Goal: Transaction & Acquisition: Book appointment/travel/reservation

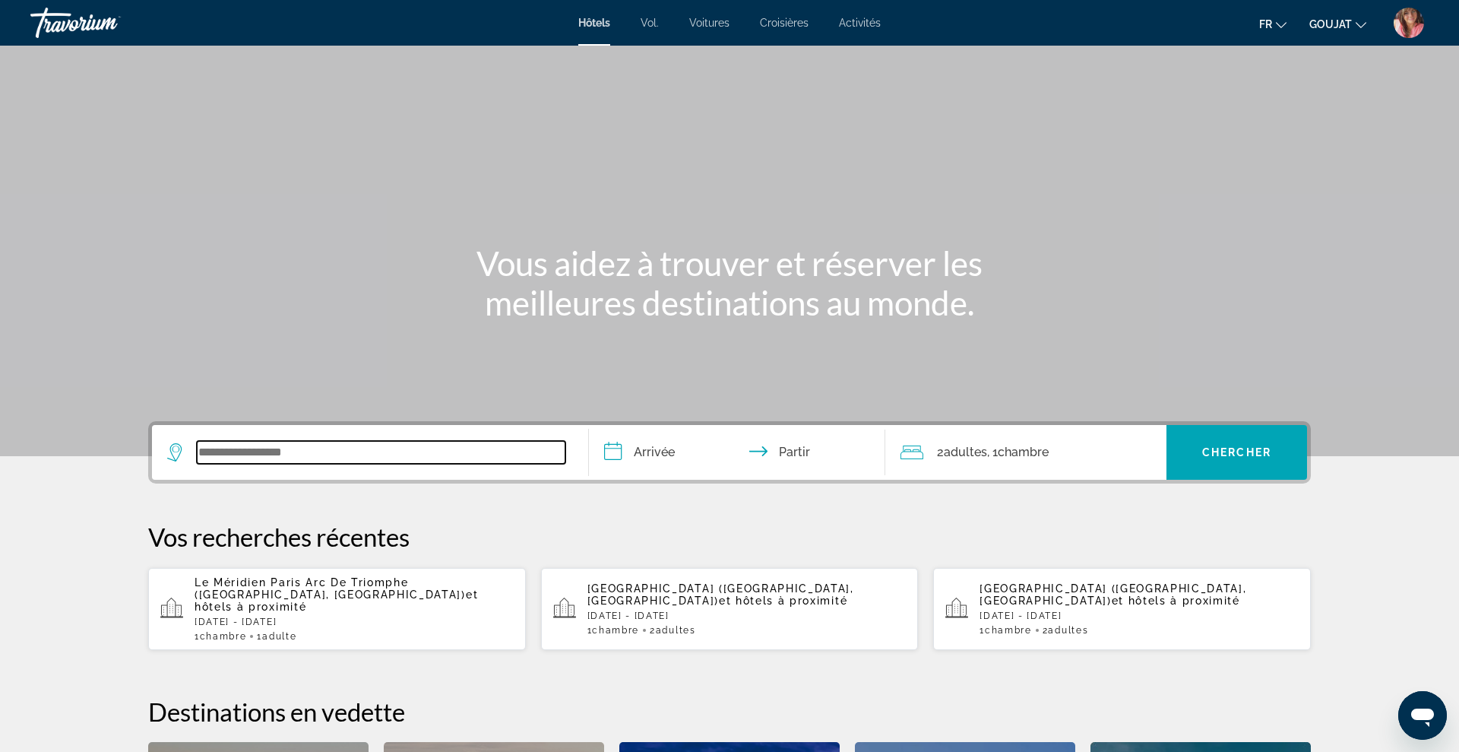
click at [420, 461] on input "Widget de recherche" at bounding box center [381, 452] width 369 height 23
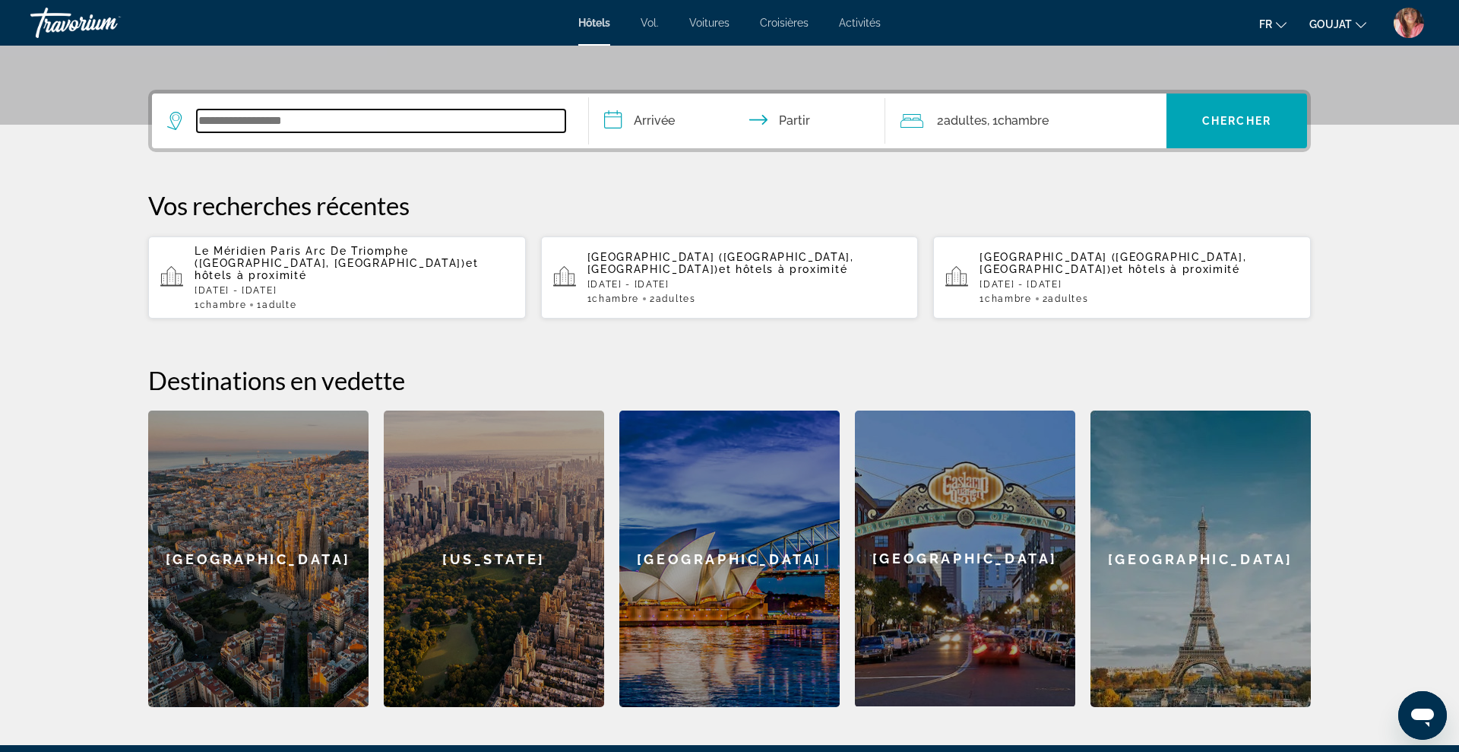
scroll to position [372, 0]
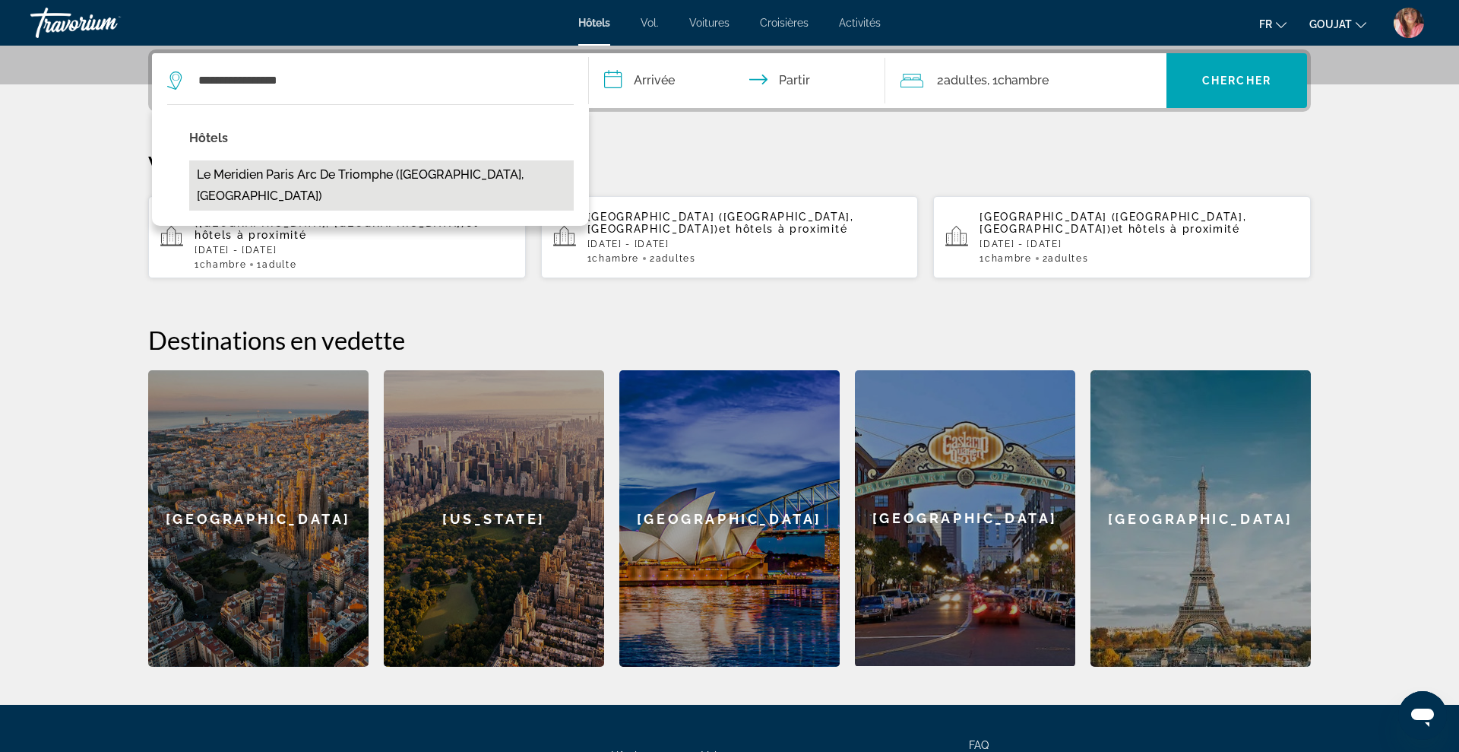
click at [337, 183] on button "Le Meridien Paris Arc De Triomphe ([GEOGRAPHIC_DATA], [GEOGRAPHIC_DATA])" at bounding box center [381, 185] width 385 height 50
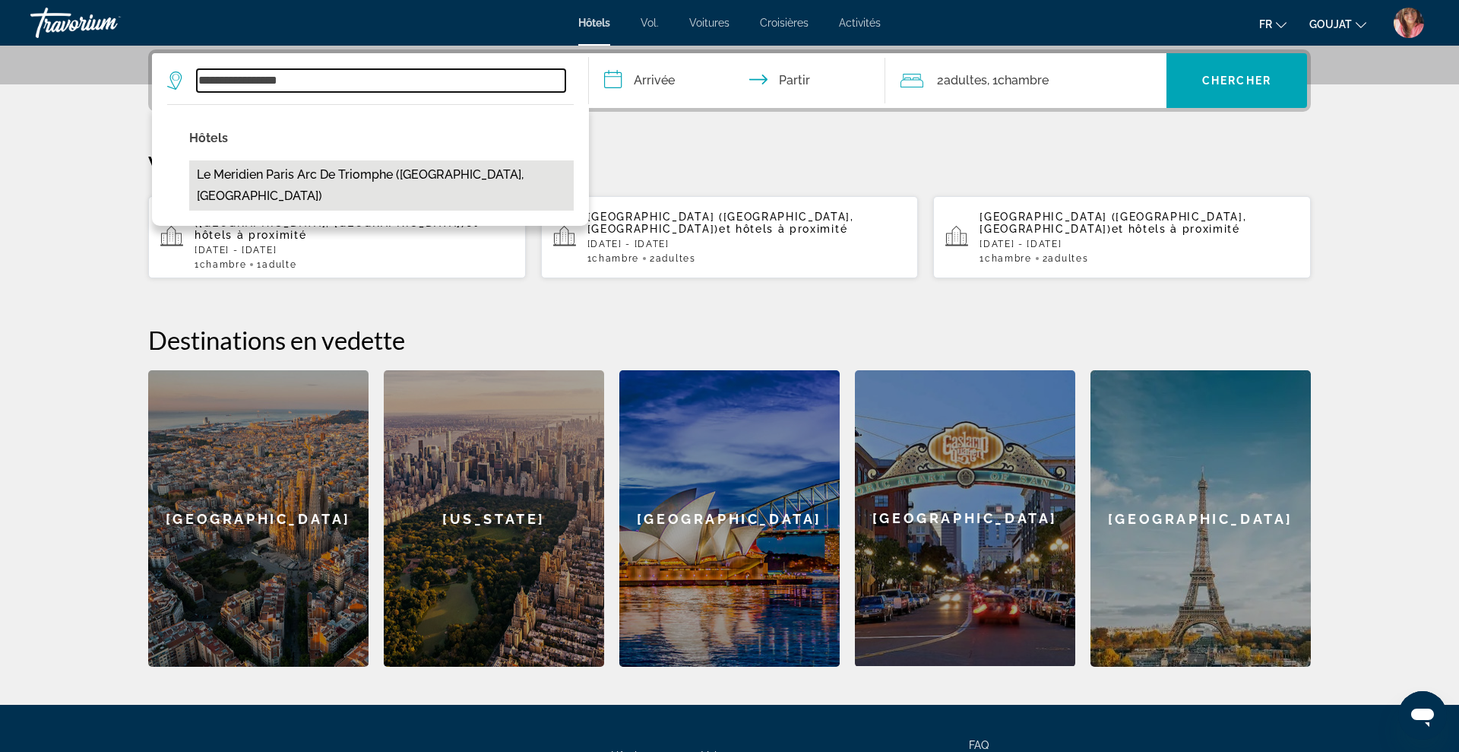
type input "**********"
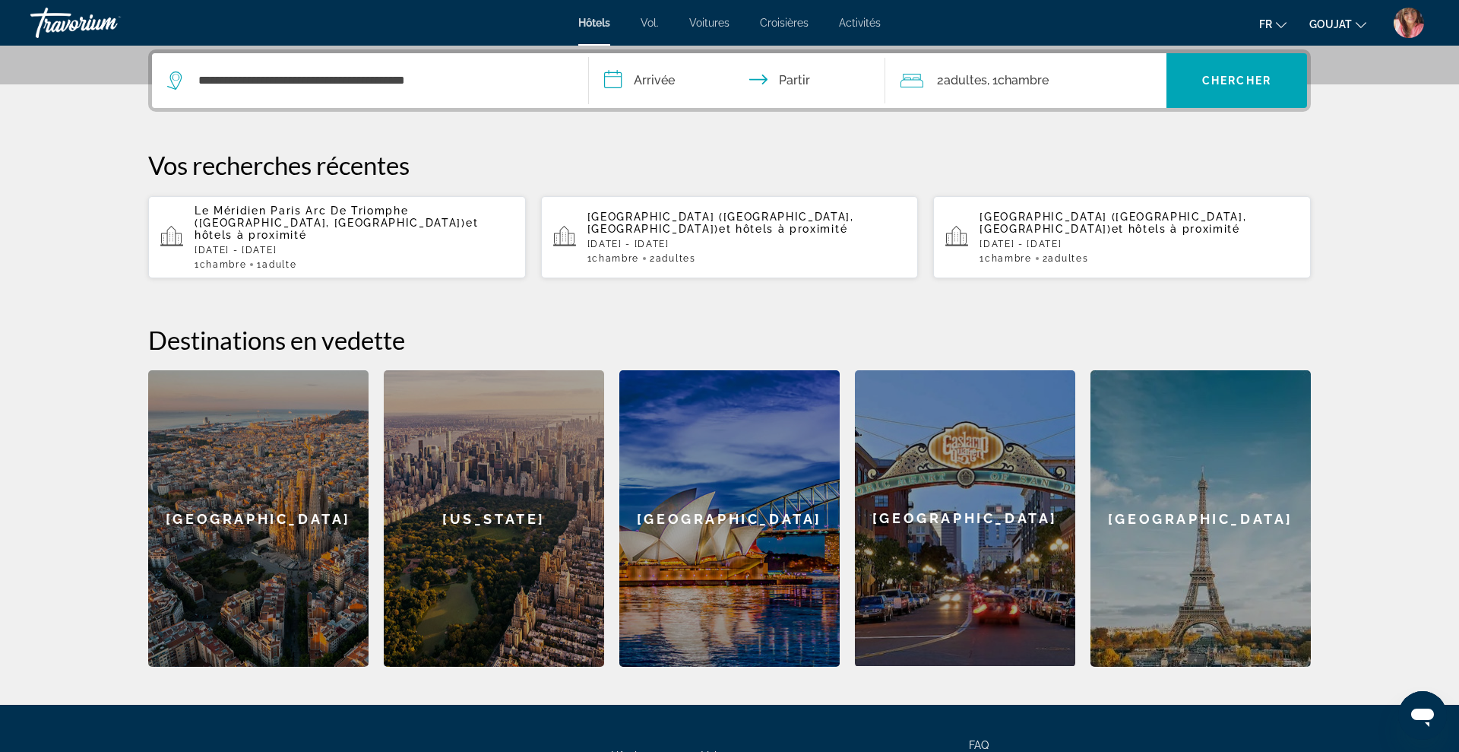
click at [664, 71] on input "**********" at bounding box center [740, 82] width 303 height 59
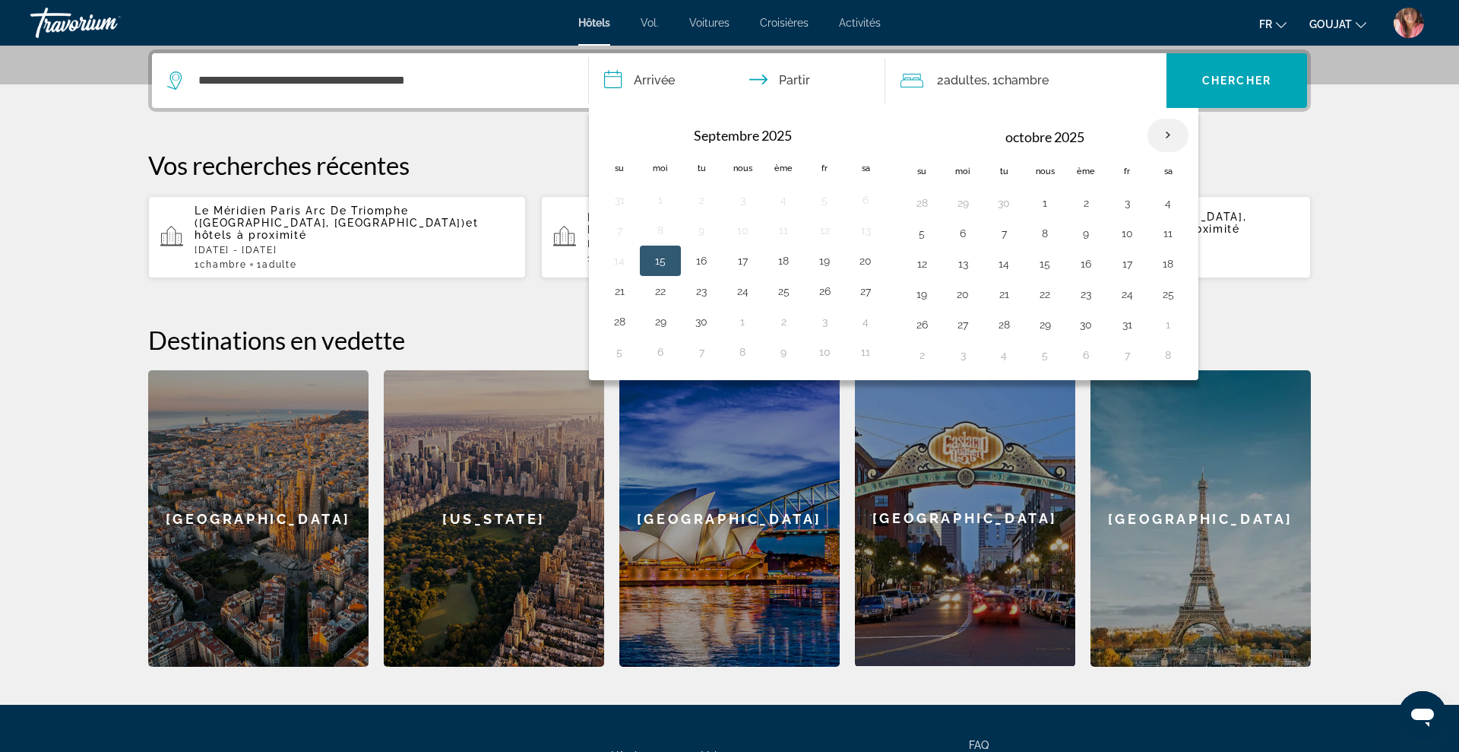
click at [1162, 135] on th "Mois prochain" at bounding box center [1168, 135] width 41 height 33
click at [1171, 134] on th "Next month" at bounding box center [1168, 135] width 41 height 33
click at [827, 327] on button "28" at bounding box center [825, 324] width 24 height 21
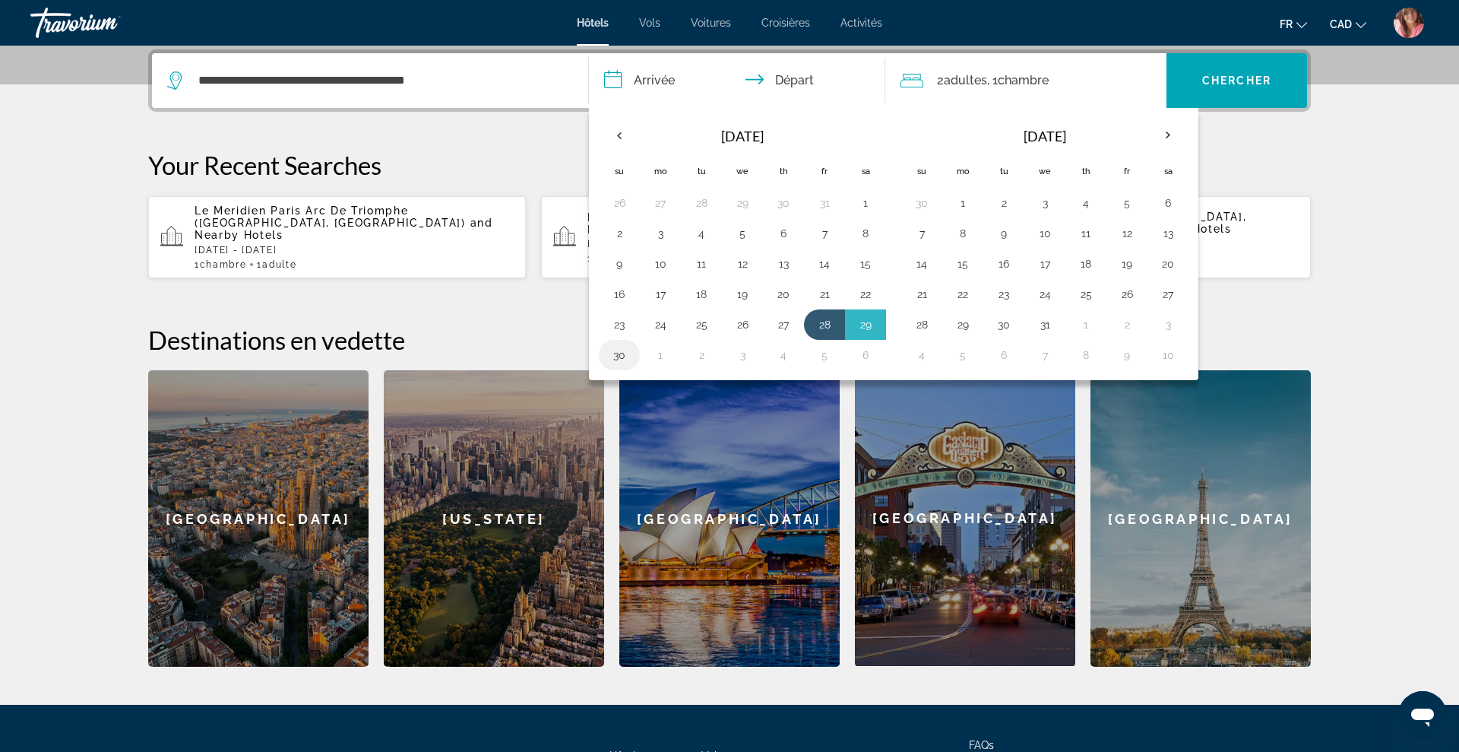
click at [619, 360] on button "30" at bounding box center [619, 354] width 24 height 21
type input "**********"
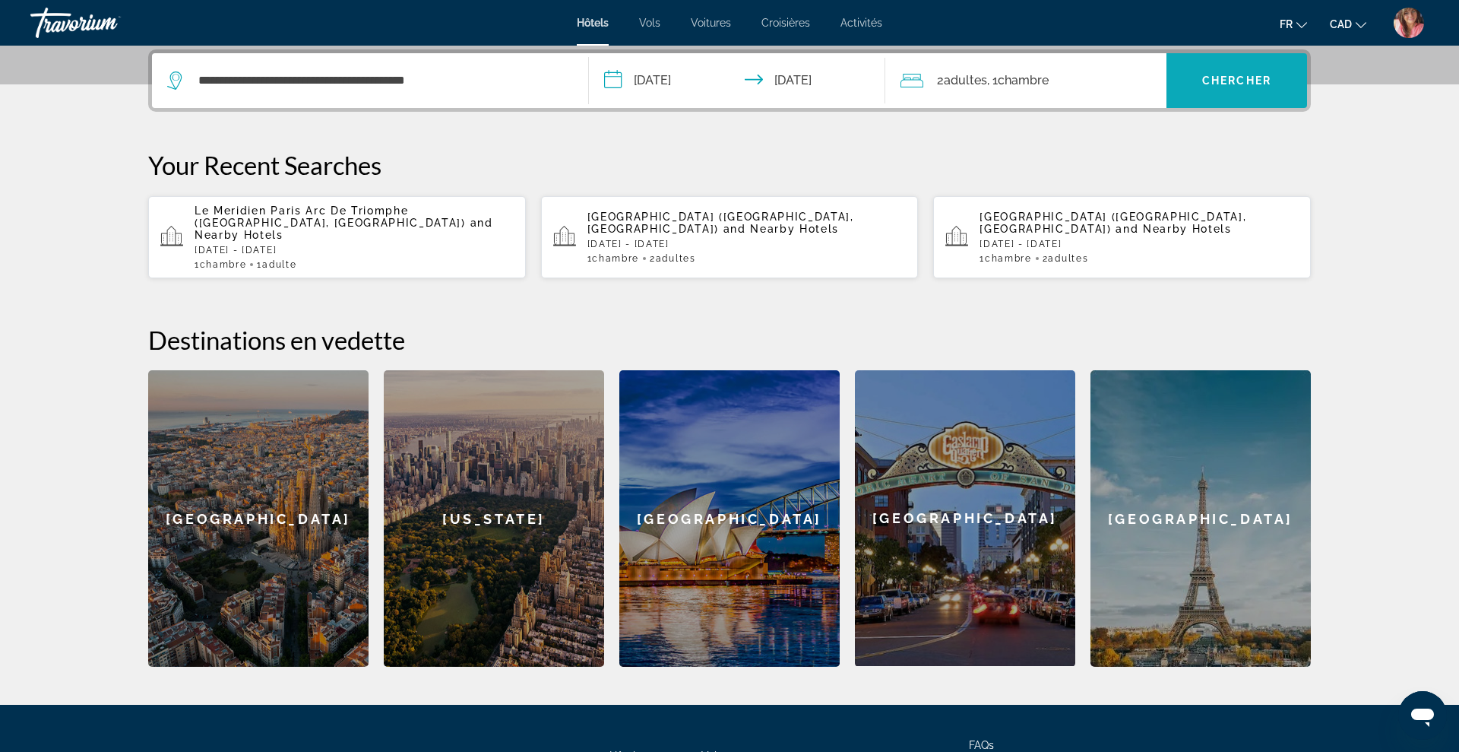
click at [1262, 83] on span "Chercher" at bounding box center [1236, 80] width 69 height 12
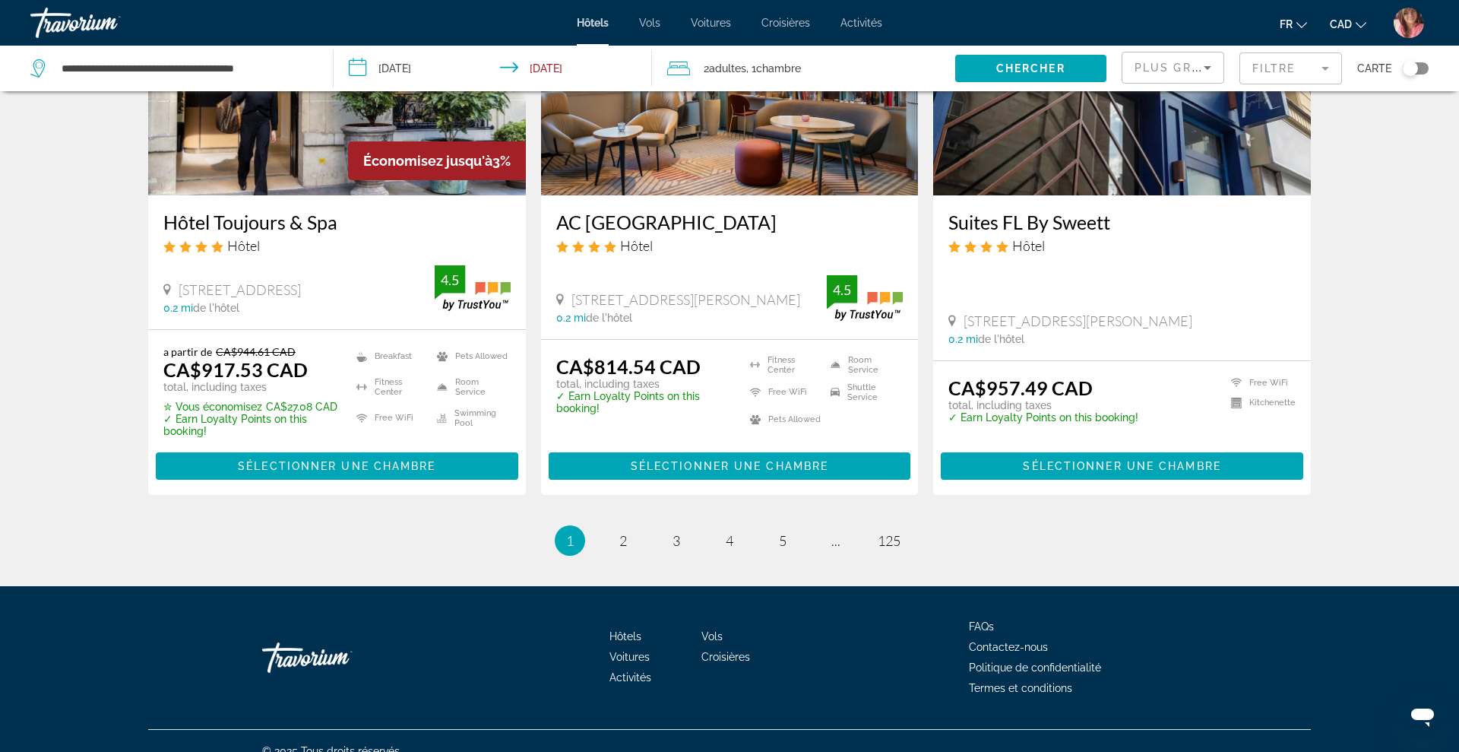
scroll to position [1908, 0]
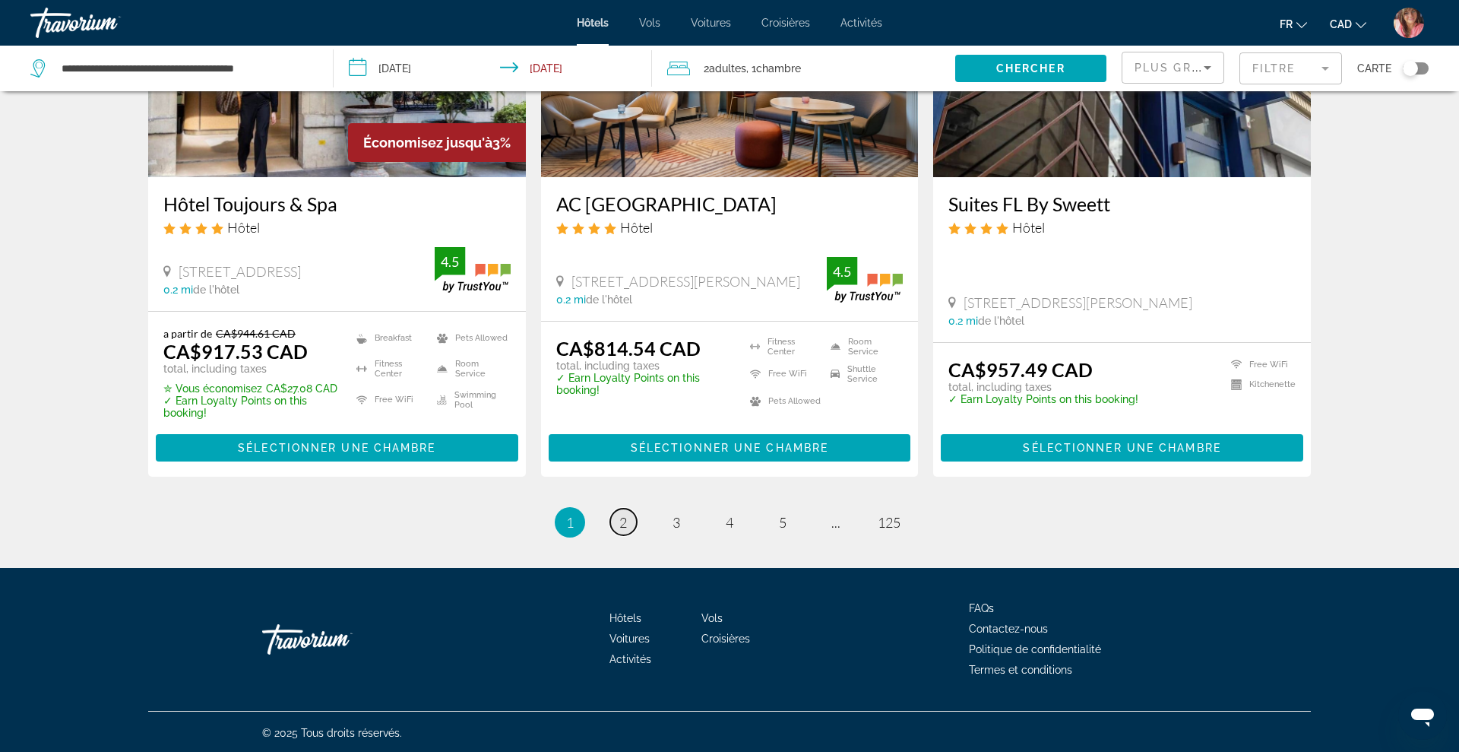
click at [620, 527] on span "2" at bounding box center [623, 522] width 8 height 17
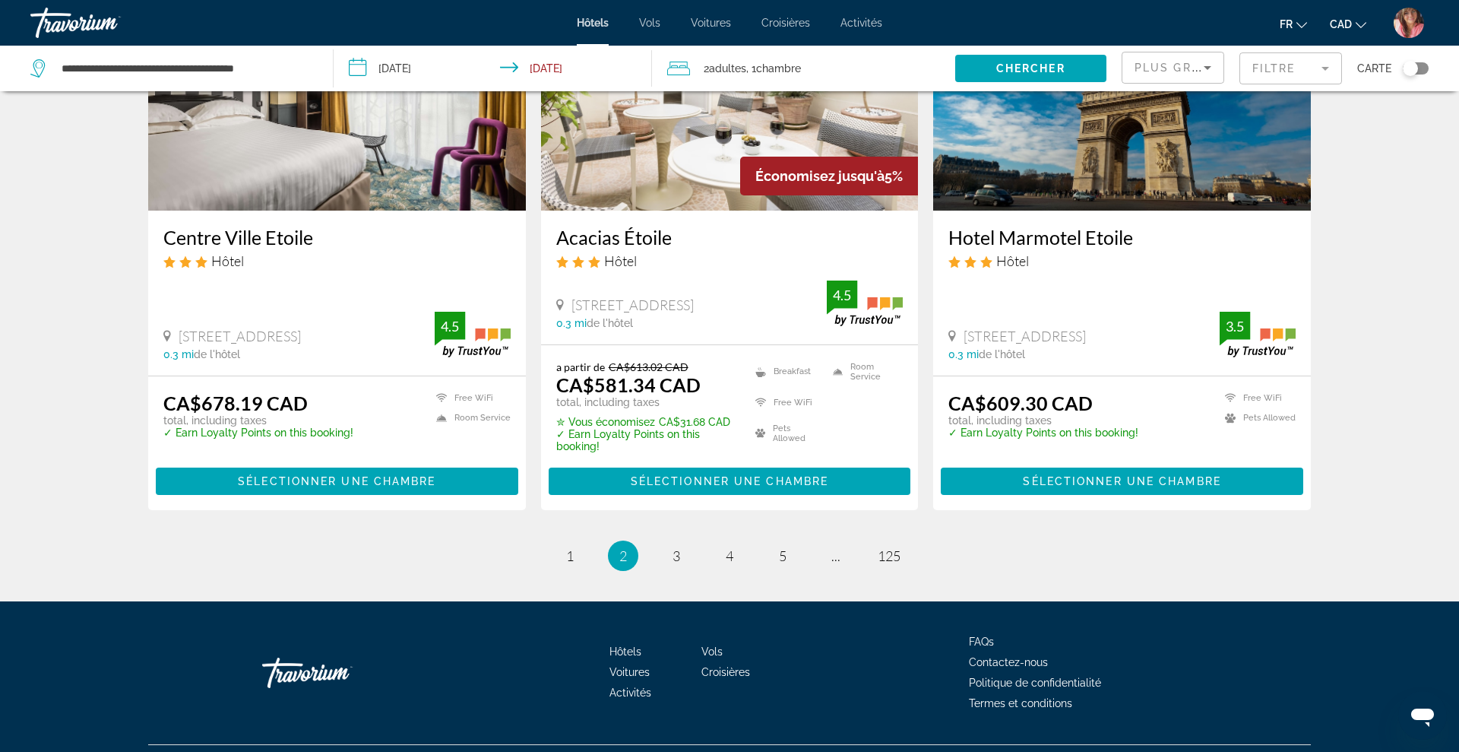
scroll to position [1892, 0]
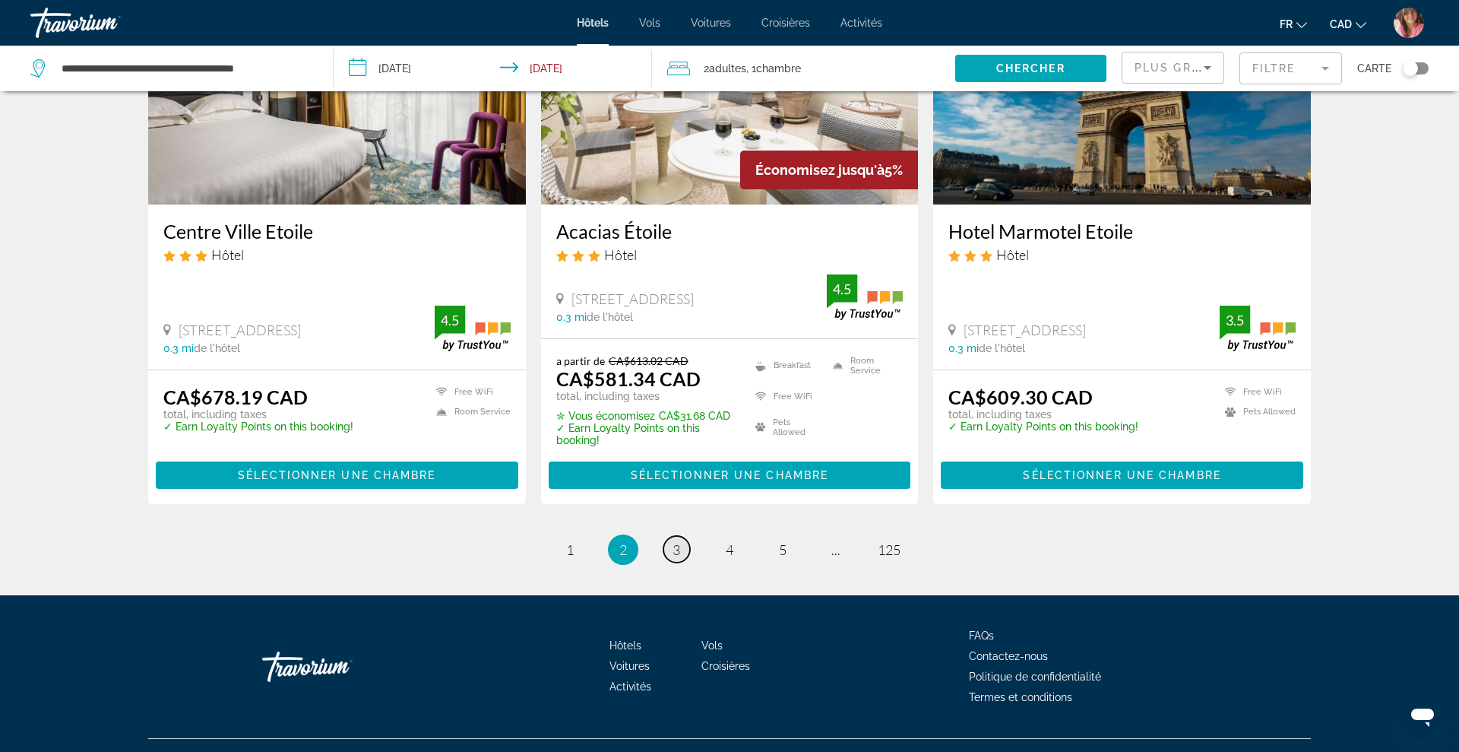
click at [677, 541] on span "3" at bounding box center [677, 549] width 8 height 17
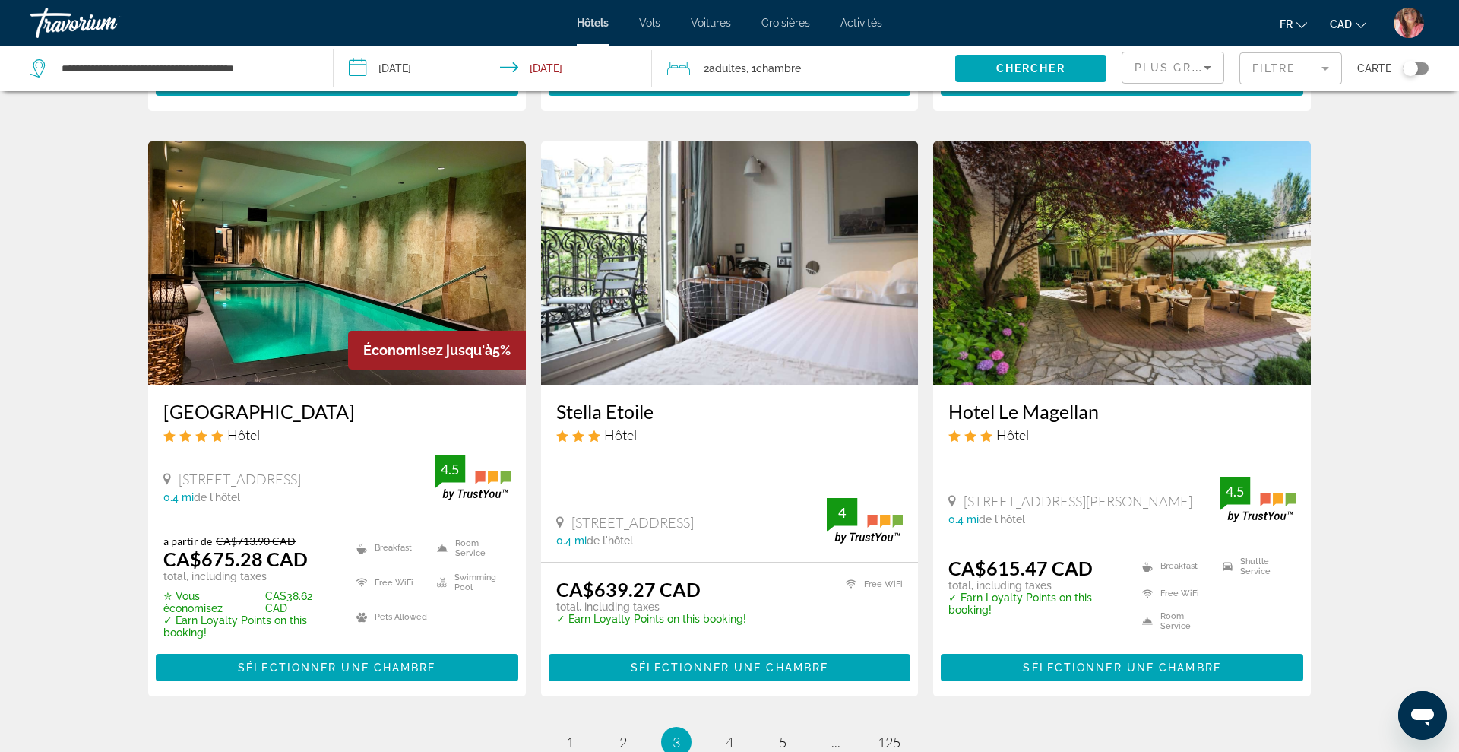
scroll to position [1945, 0]
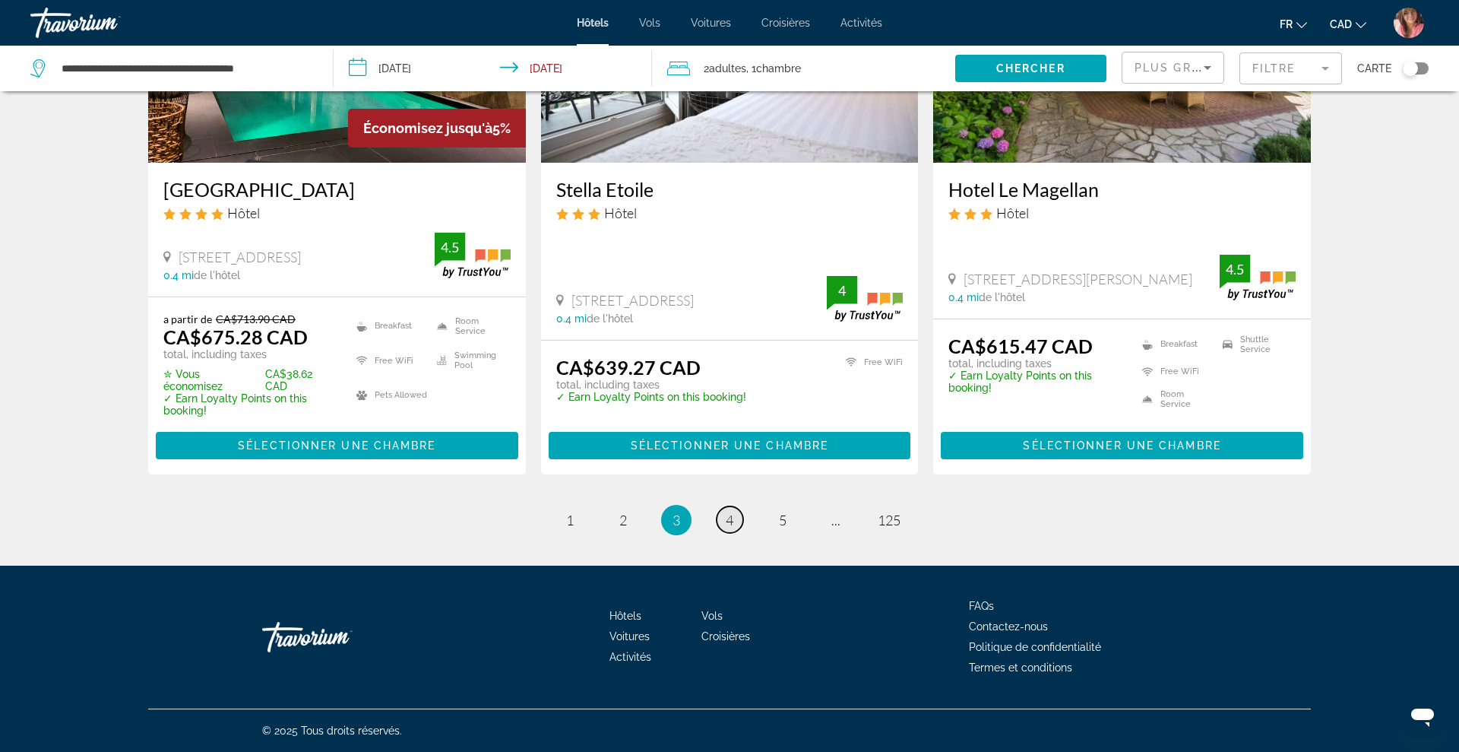
click at [733, 529] on link "page 4" at bounding box center [730, 519] width 27 height 27
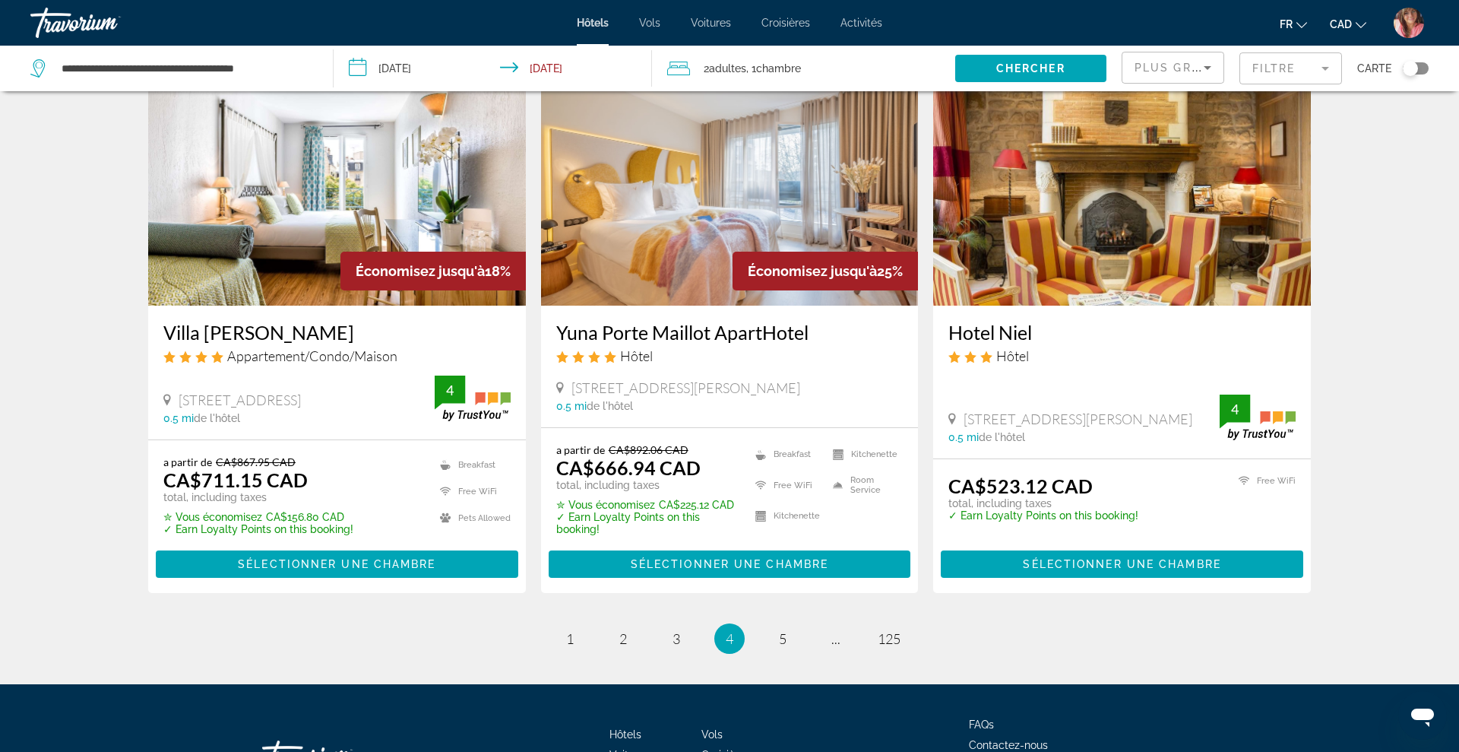
scroll to position [1773, 0]
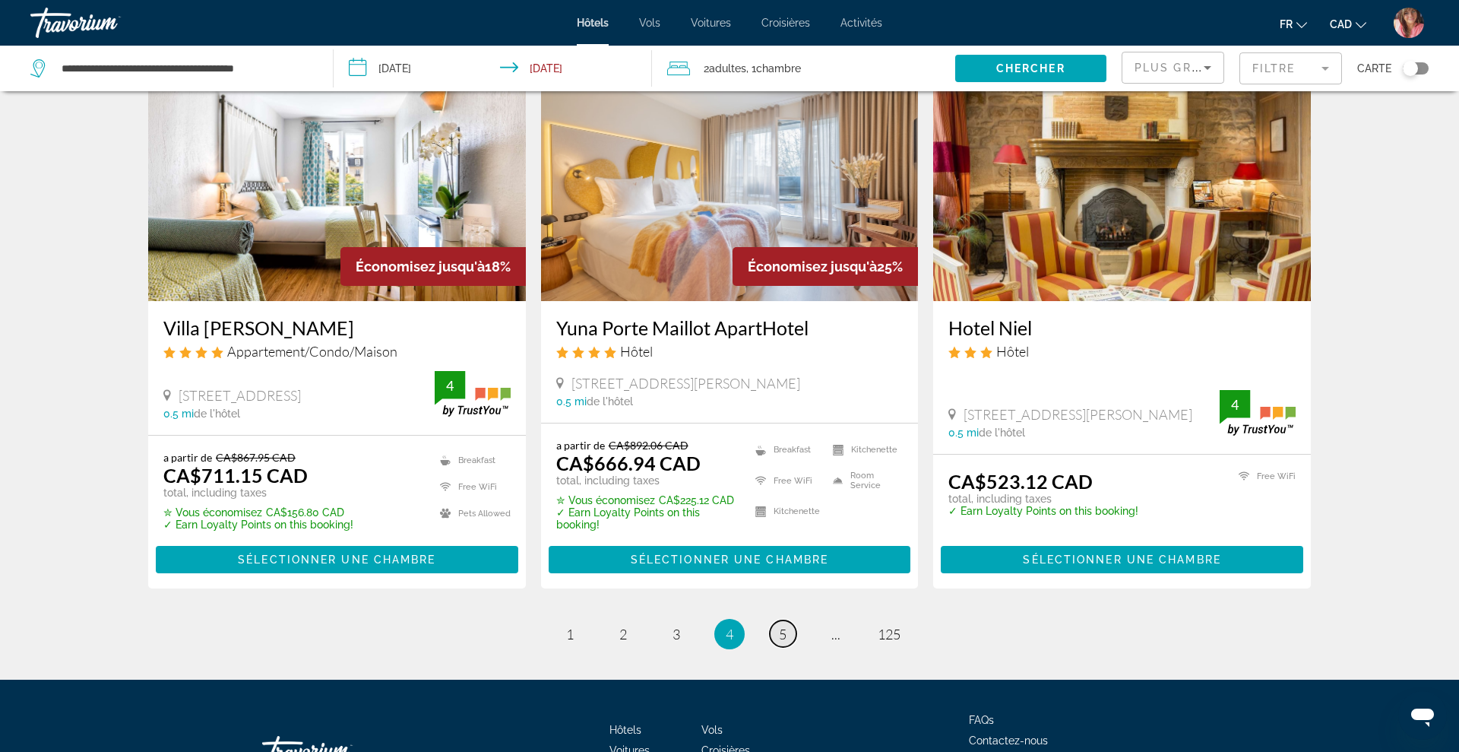
click at [786, 627] on span "5" at bounding box center [783, 634] width 8 height 17
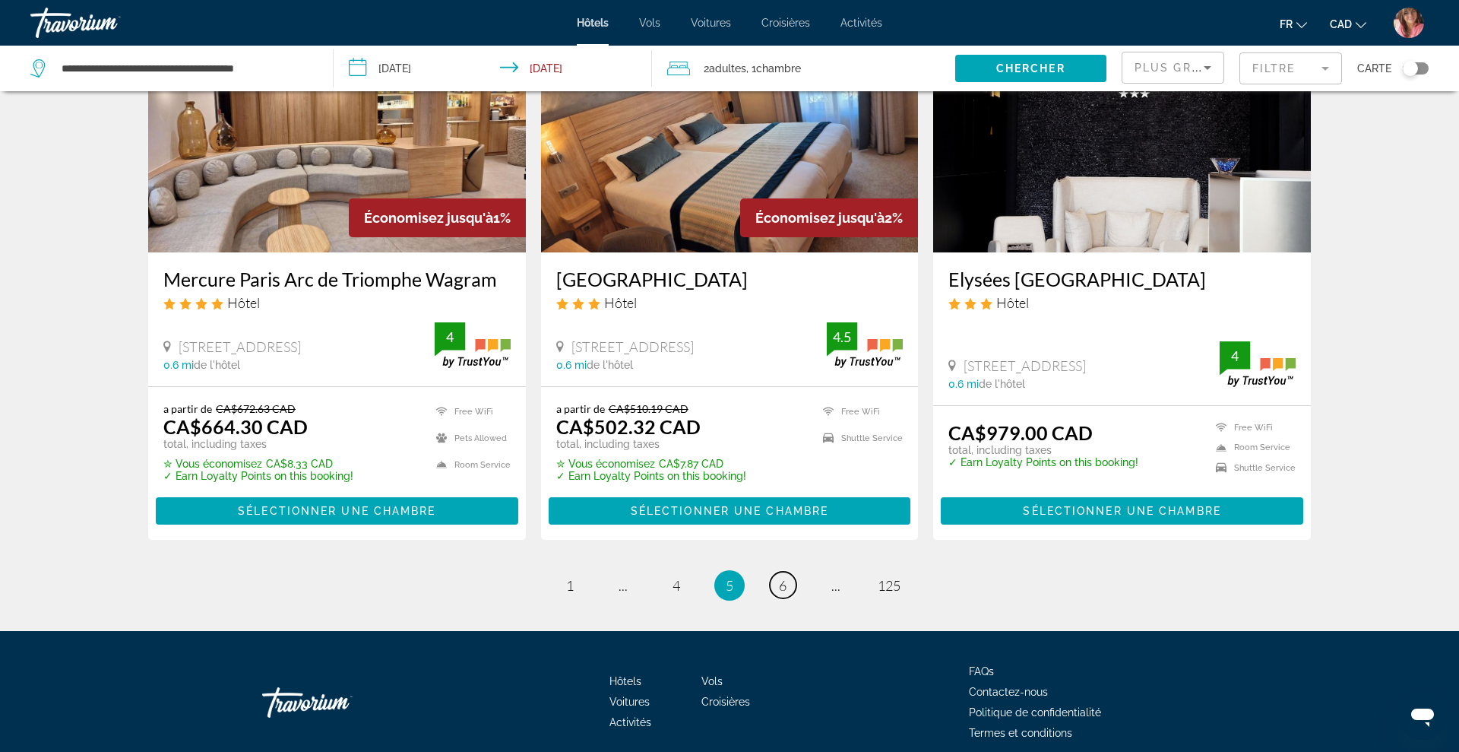
scroll to position [1854, 0]
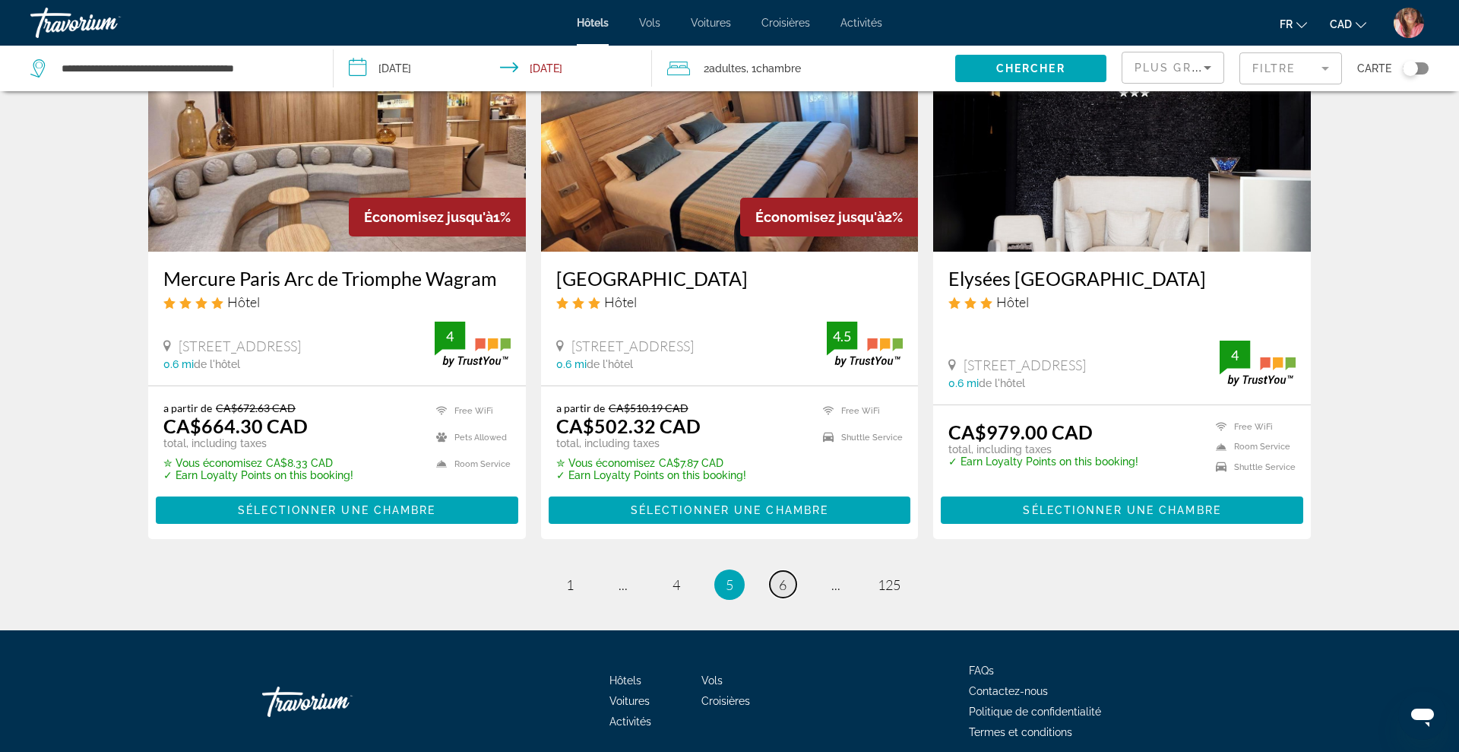
click at [778, 594] on link "page 6" at bounding box center [783, 584] width 27 height 27
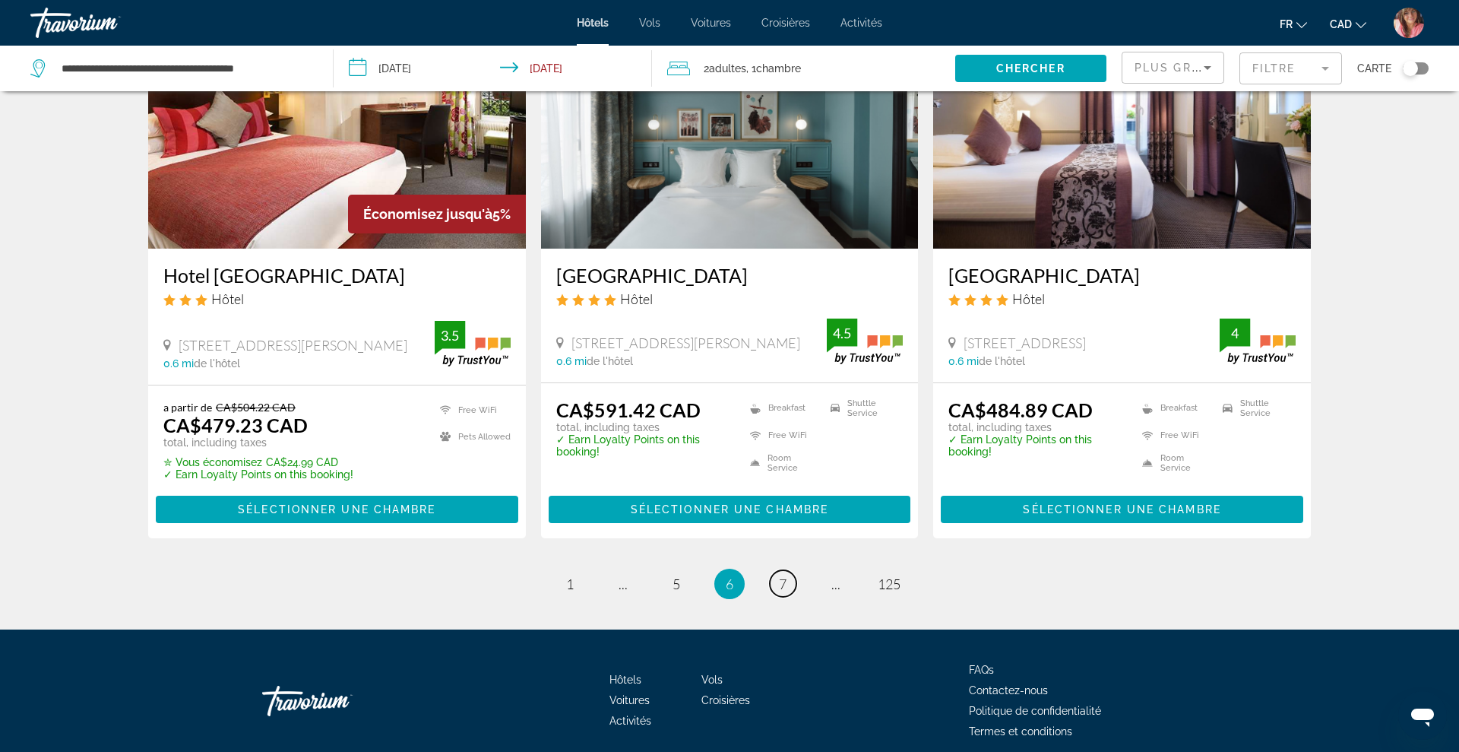
scroll to position [1836, 0]
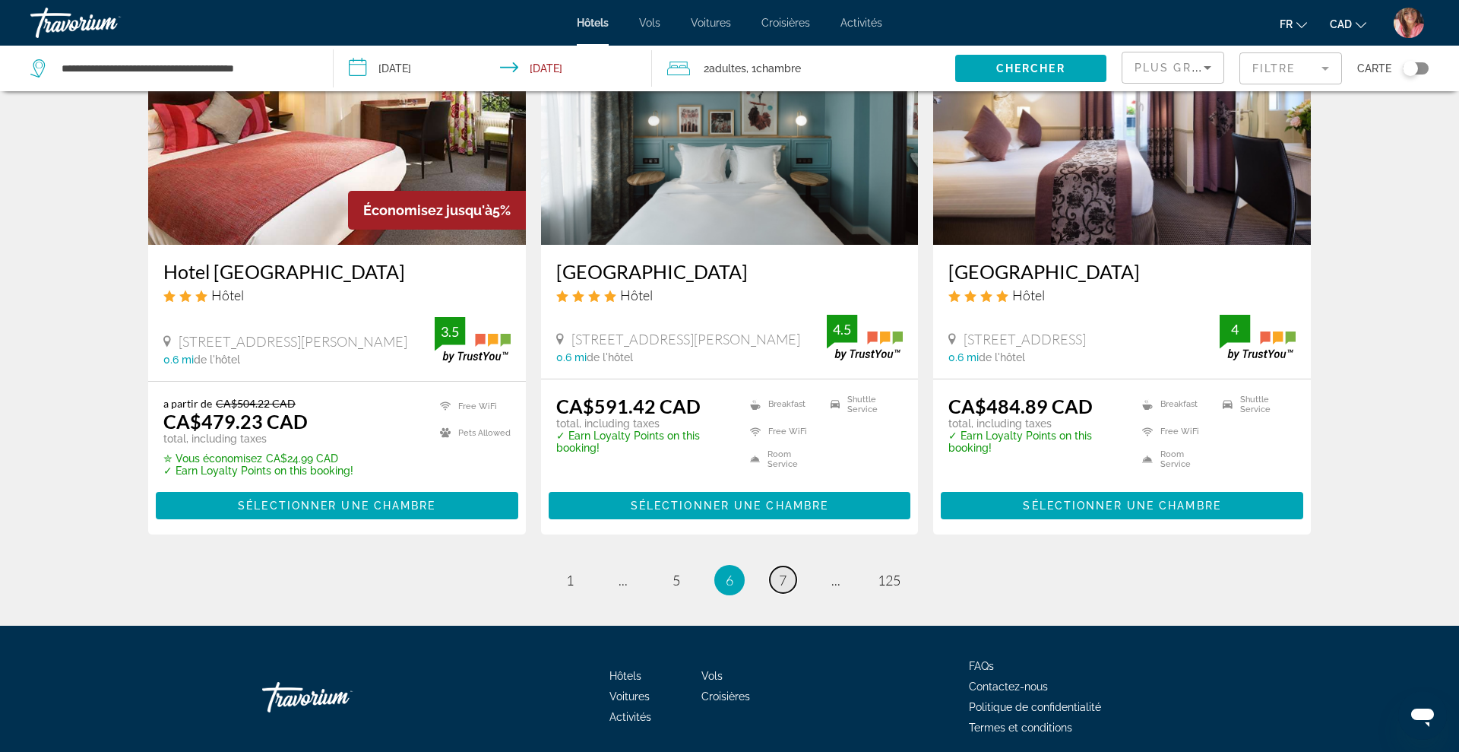
click at [779, 578] on span "7" at bounding box center [783, 580] width 8 height 17
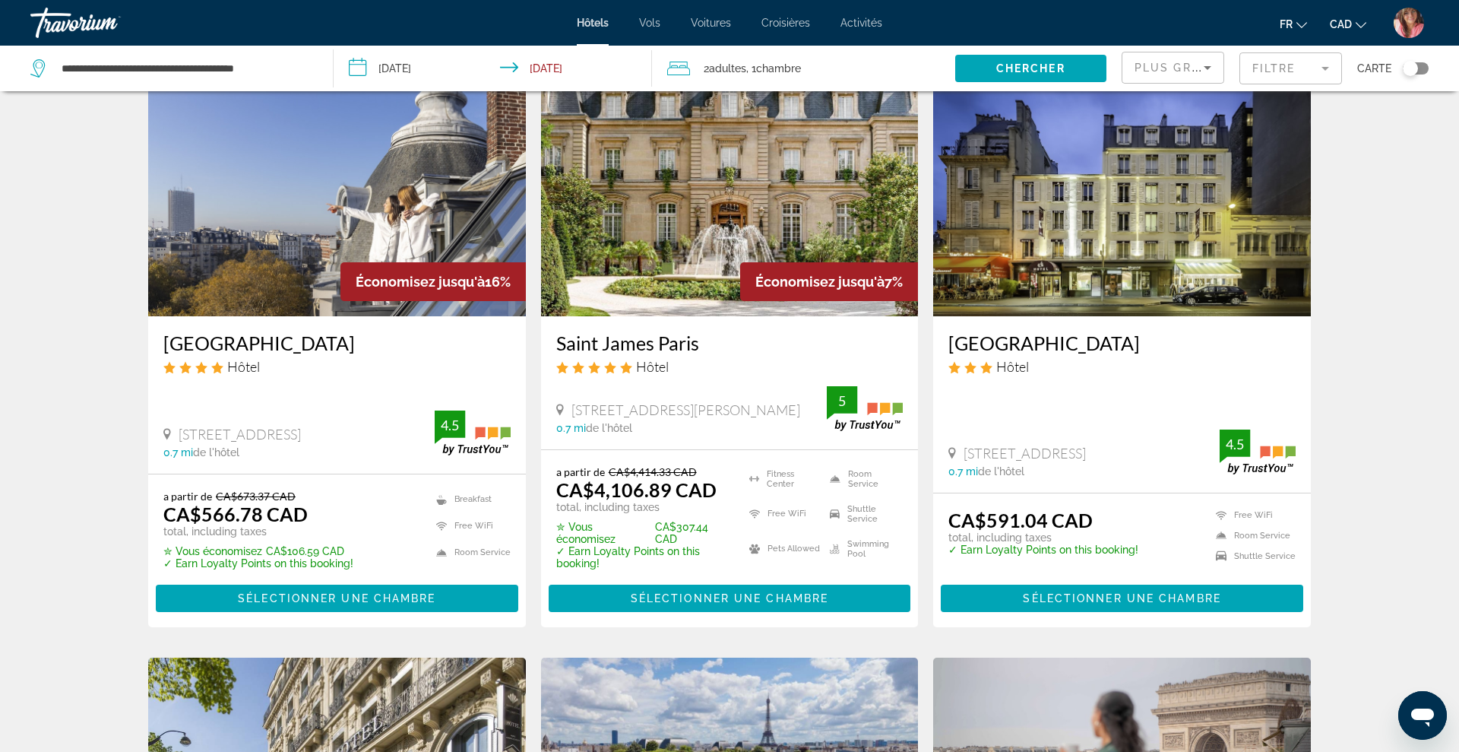
scroll to position [72, 0]
click at [357, 207] on img "Main content" at bounding box center [337, 193] width 378 height 243
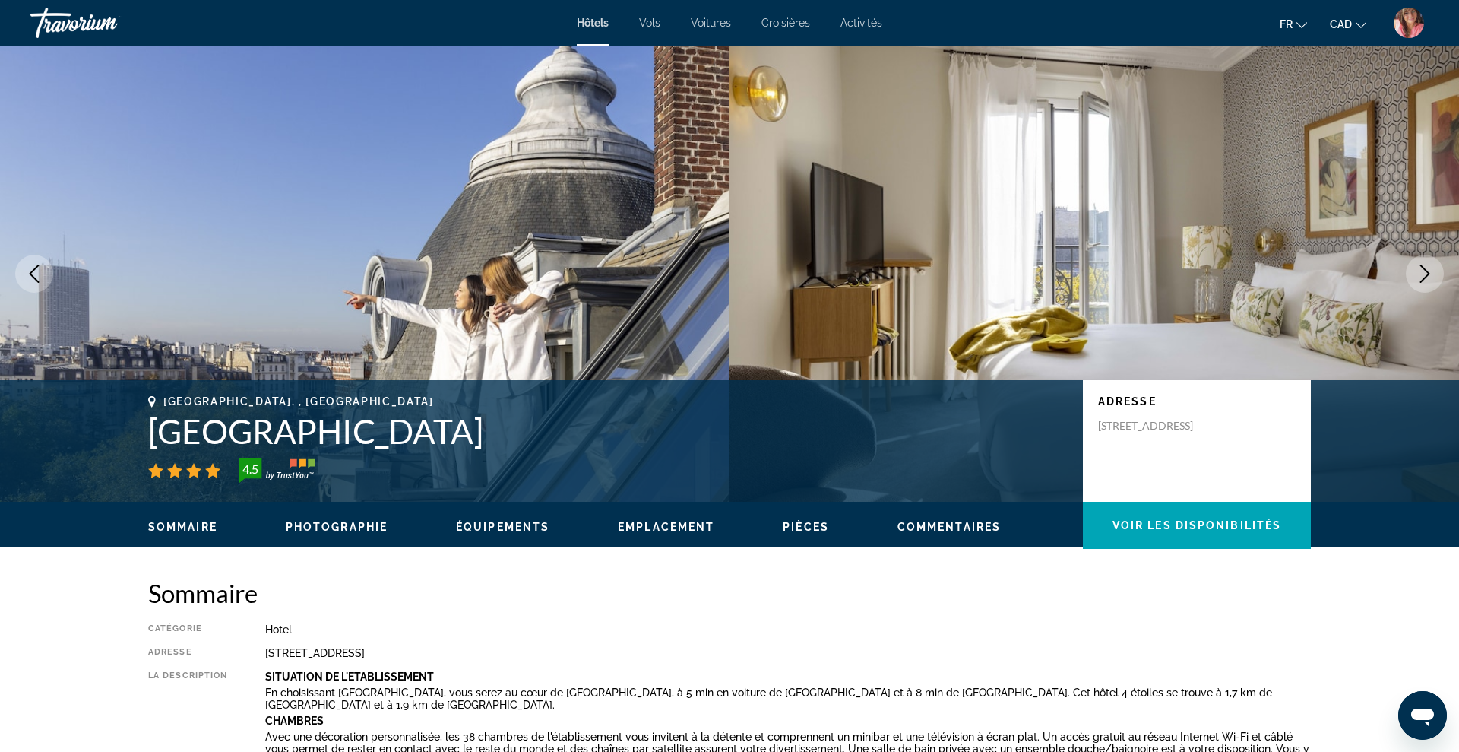
click at [1421, 272] on icon "Next image" at bounding box center [1425, 274] width 18 height 18
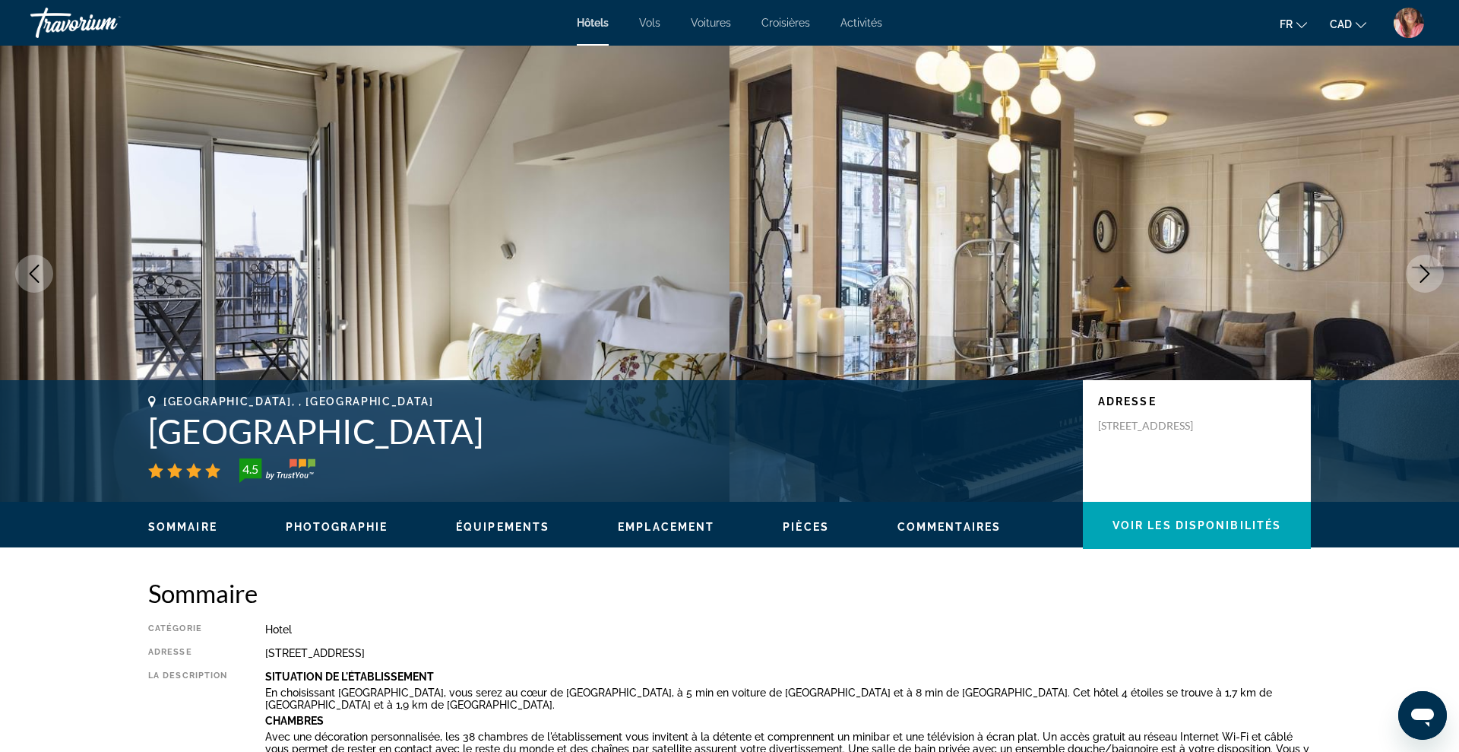
click at [1421, 272] on icon "Next image" at bounding box center [1425, 274] width 18 height 18
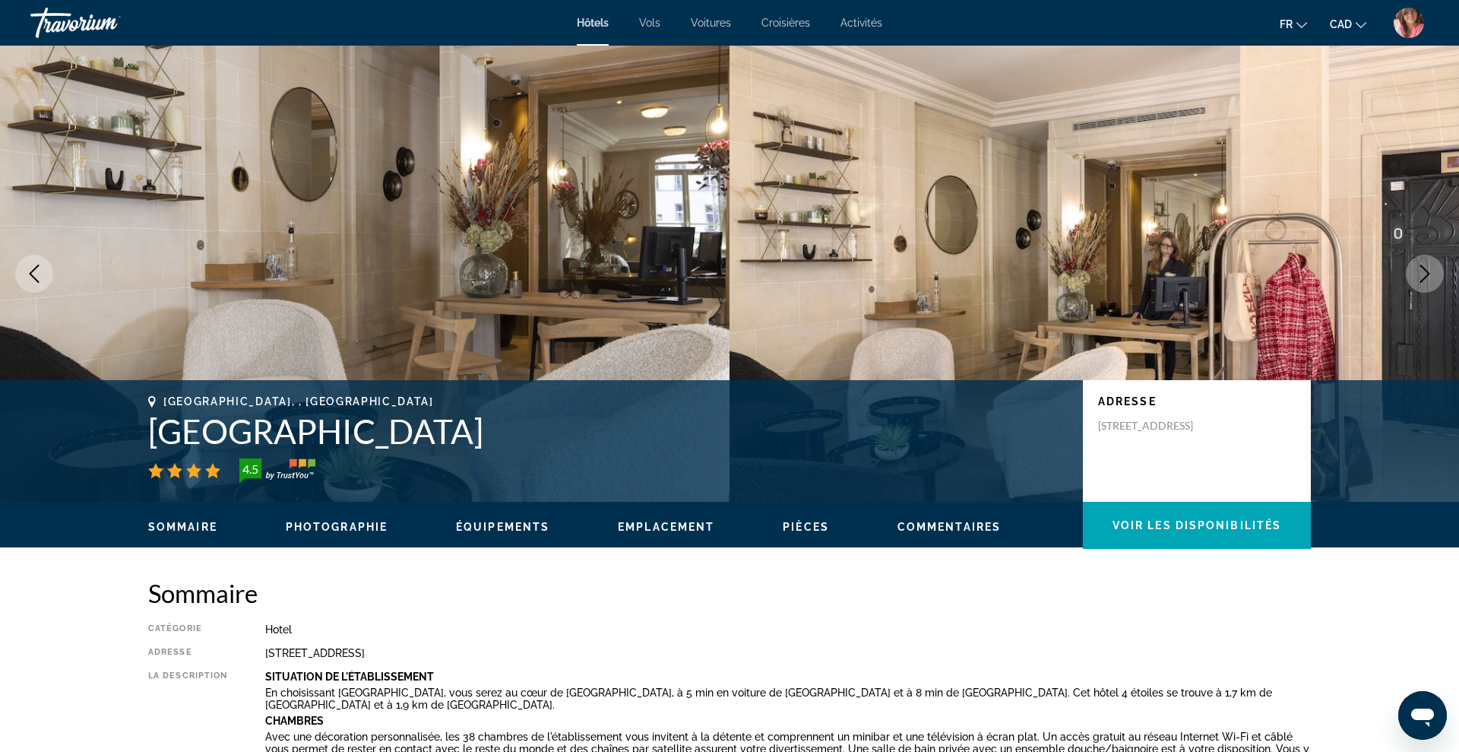
click at [1421, 272] on icon "Next image" at bounding box center [1425, 274] width 18 height 18
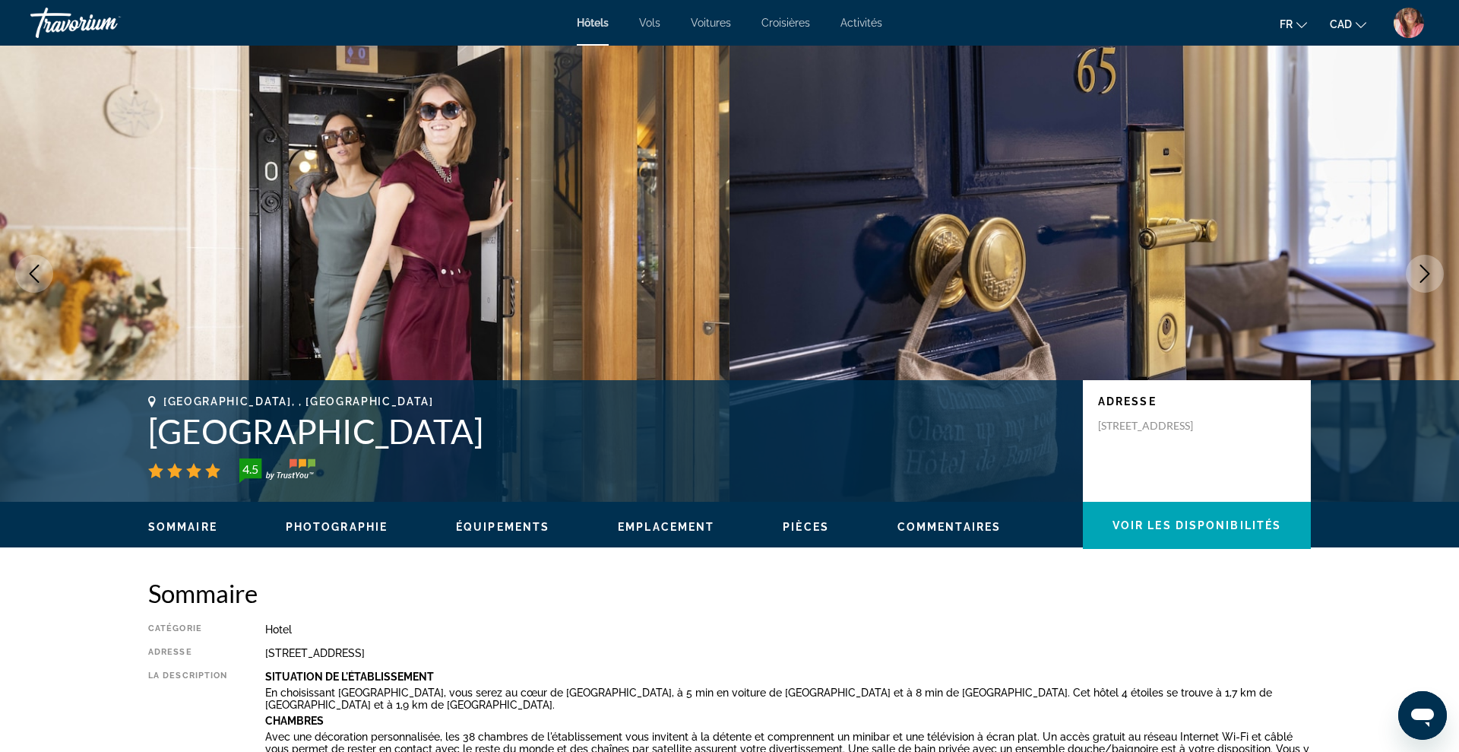
click at [1421, 272] on icon "Next image" at bounding box center [1425, 274] width 18 height 18
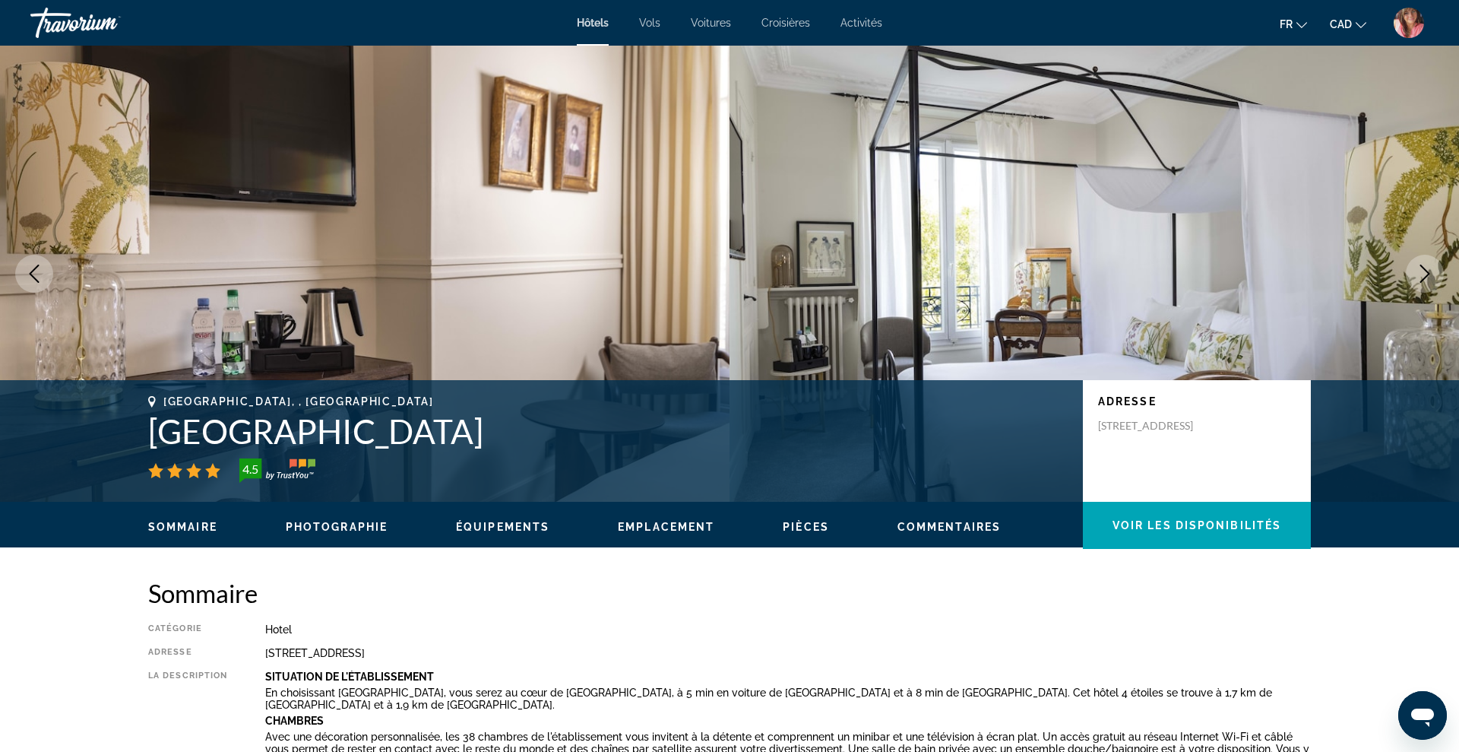
click at [1421, 272] on icon "Next image" at bounding box center [1425, 274] width 18 height 18
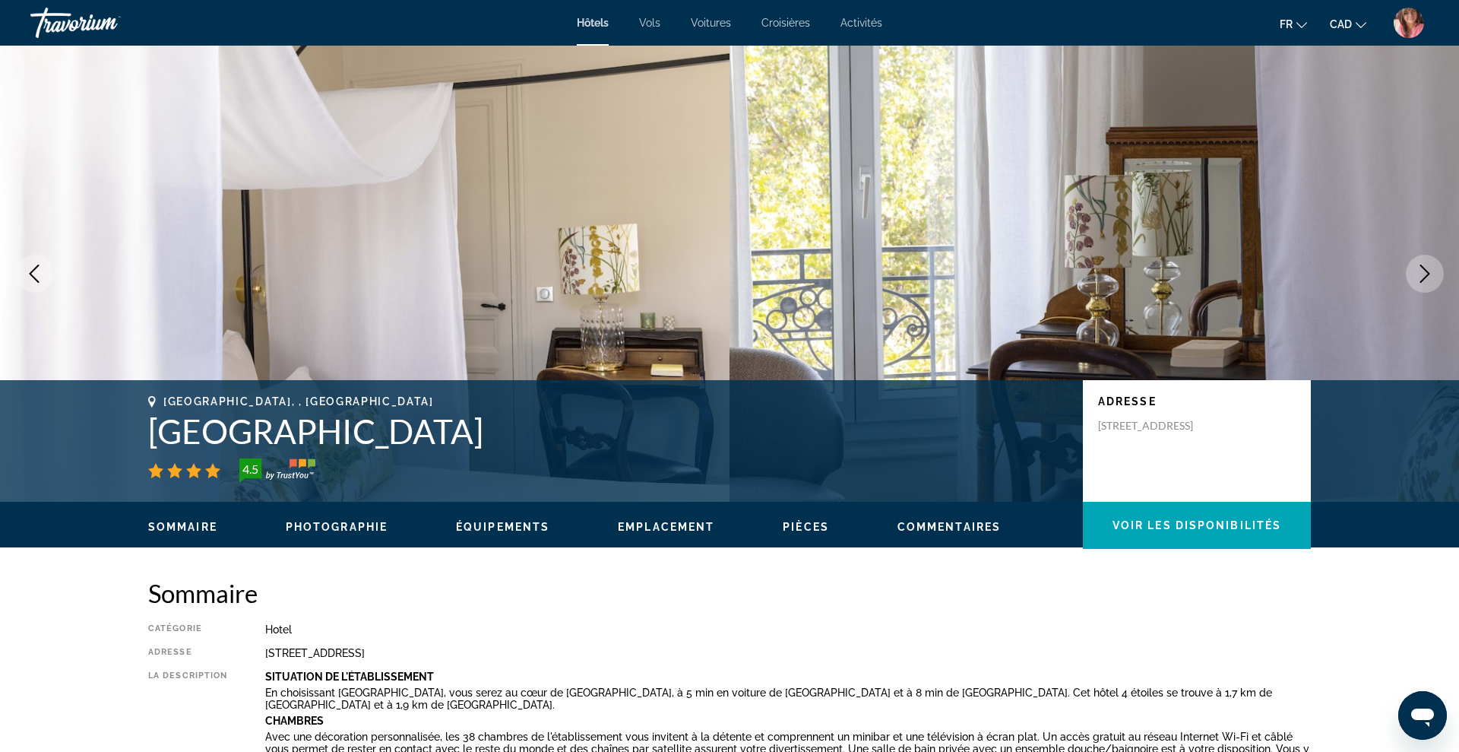
click at [1421, 272] on icon "Next image" at bounding box center [1425, 274] width 18 height 18
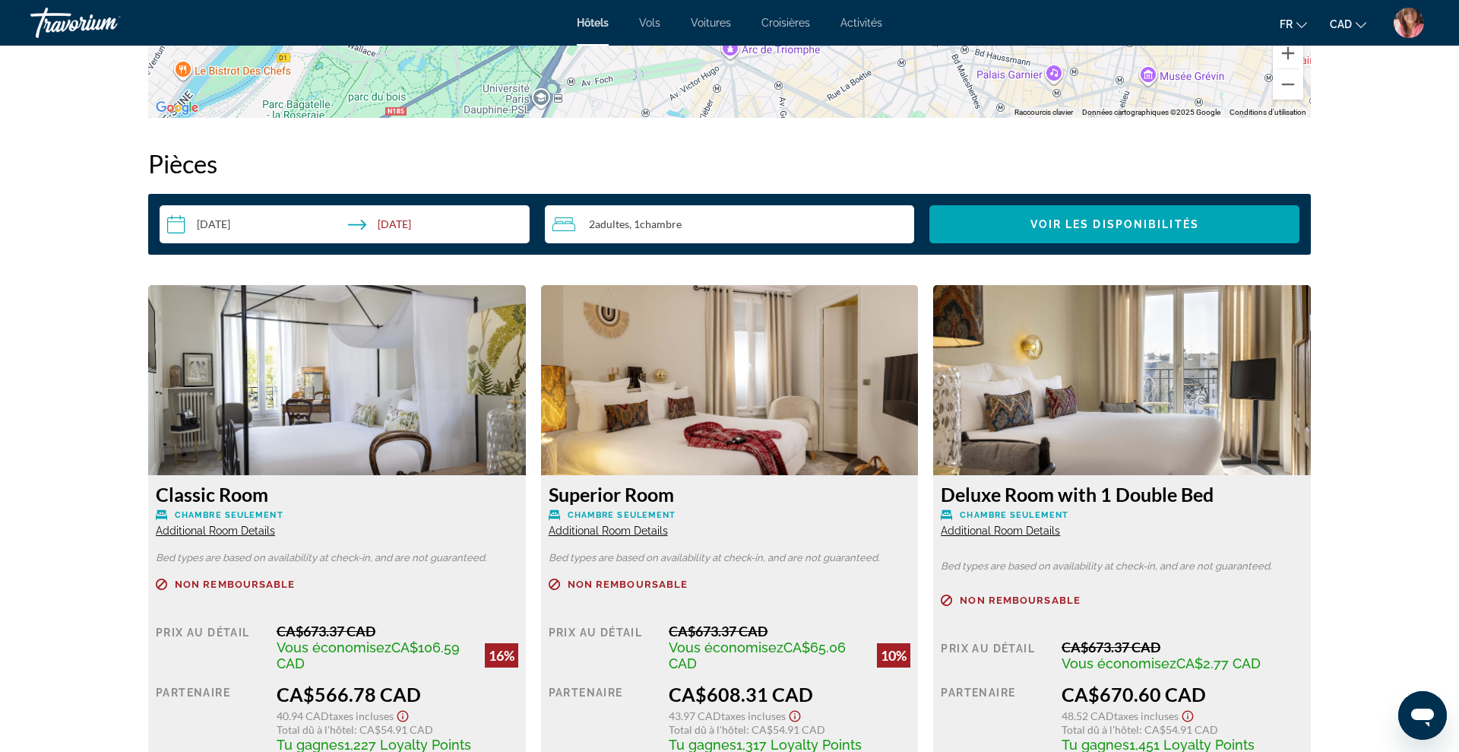
scroll to position [1855, 0]
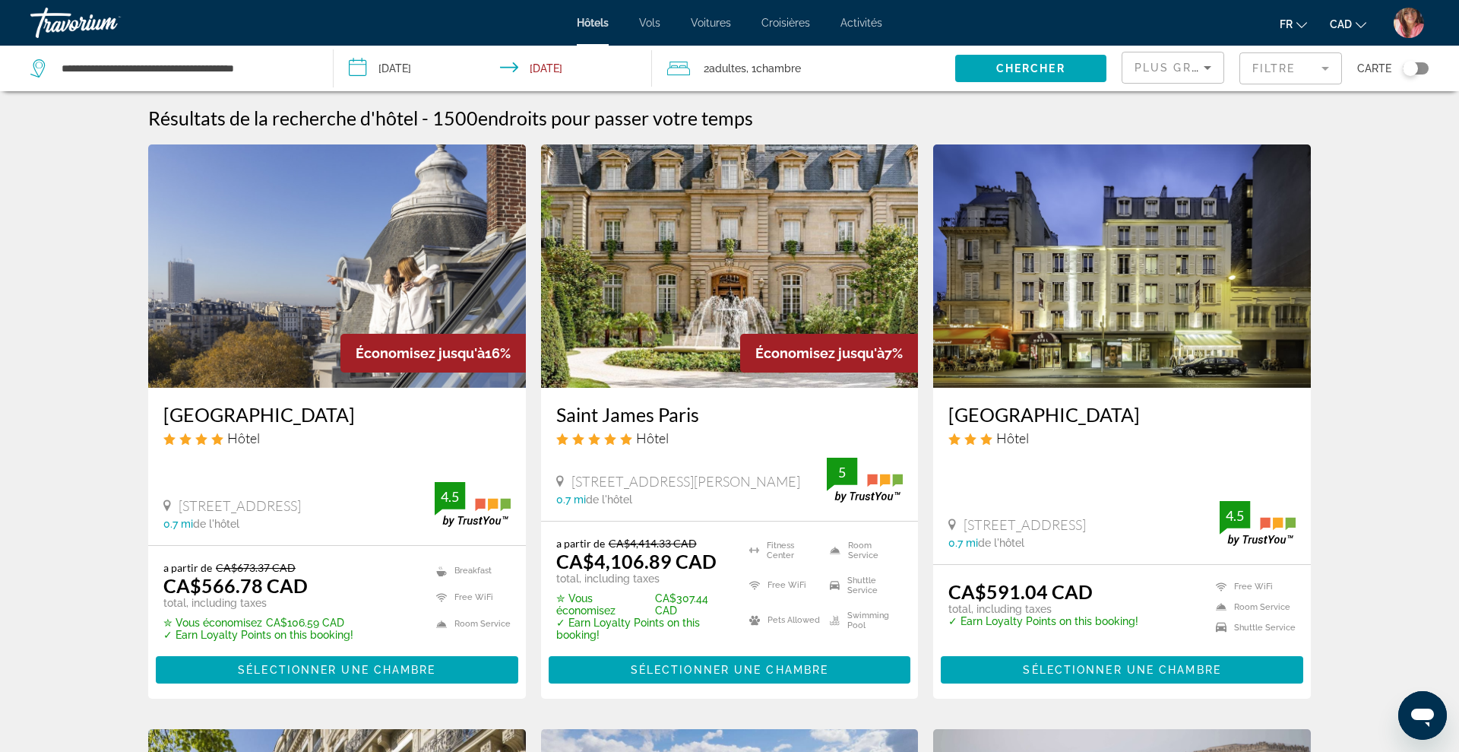
click at [1152, 299] on img "Main content" at bounding box center [1122, 265] width 378 height 243
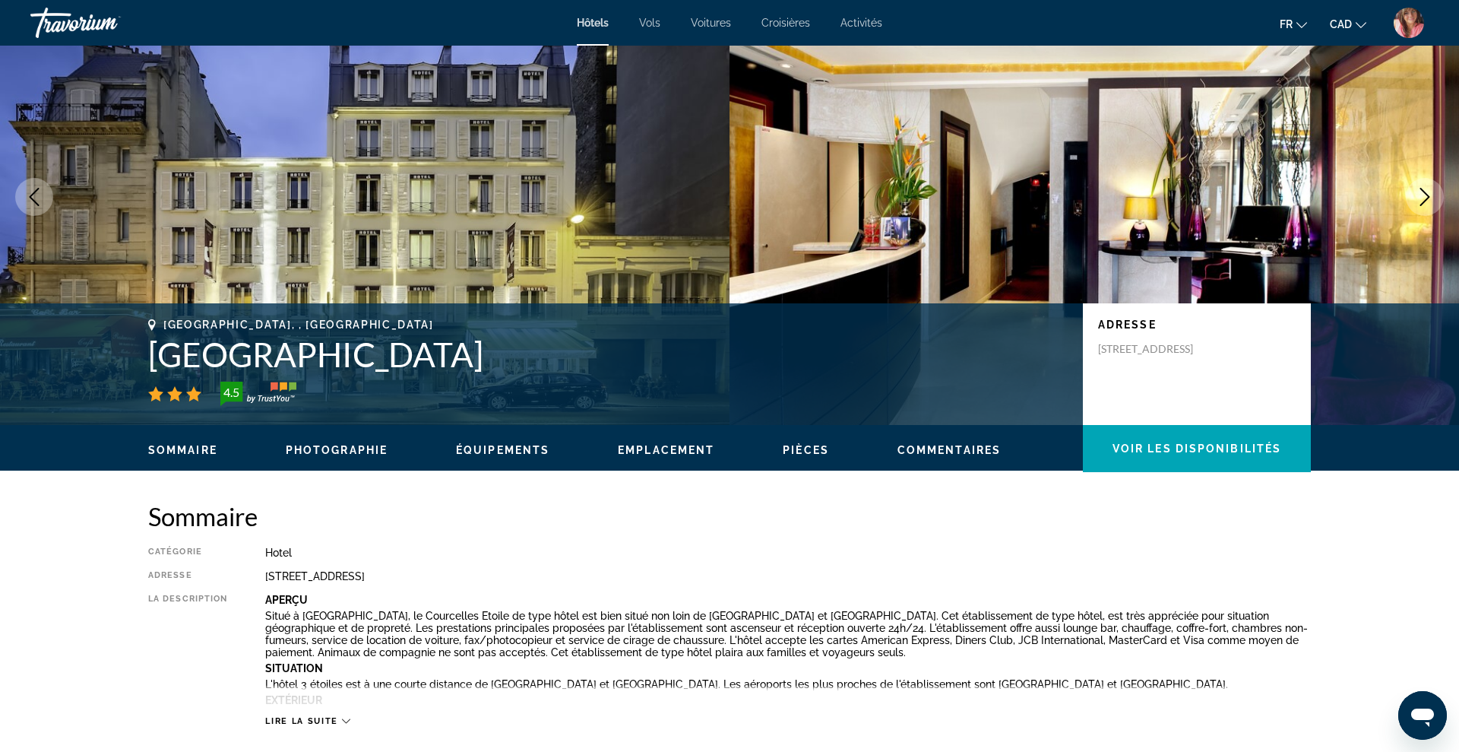
scroll to position [62, 0]
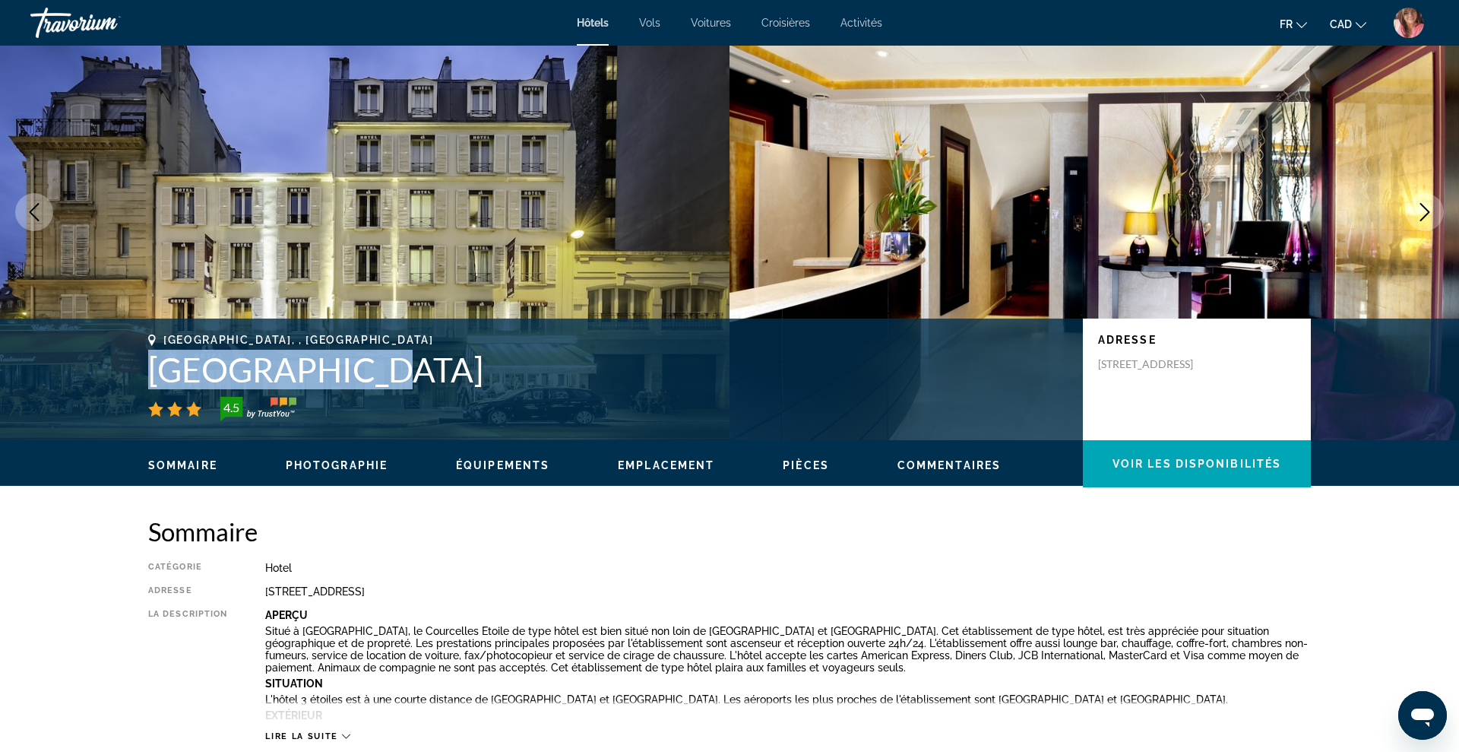
drag, startPoint x: 147, startPoint y: 362, endPoint x: 372, endPoint y: 370, distance: 225.1
click at [372, 370] on h1 "[GEOGRAPHIC_DATA]" at bounding box center [608, 370] width 920 height 40
copy h1 "[GEOGRAPHIC_DATA]"
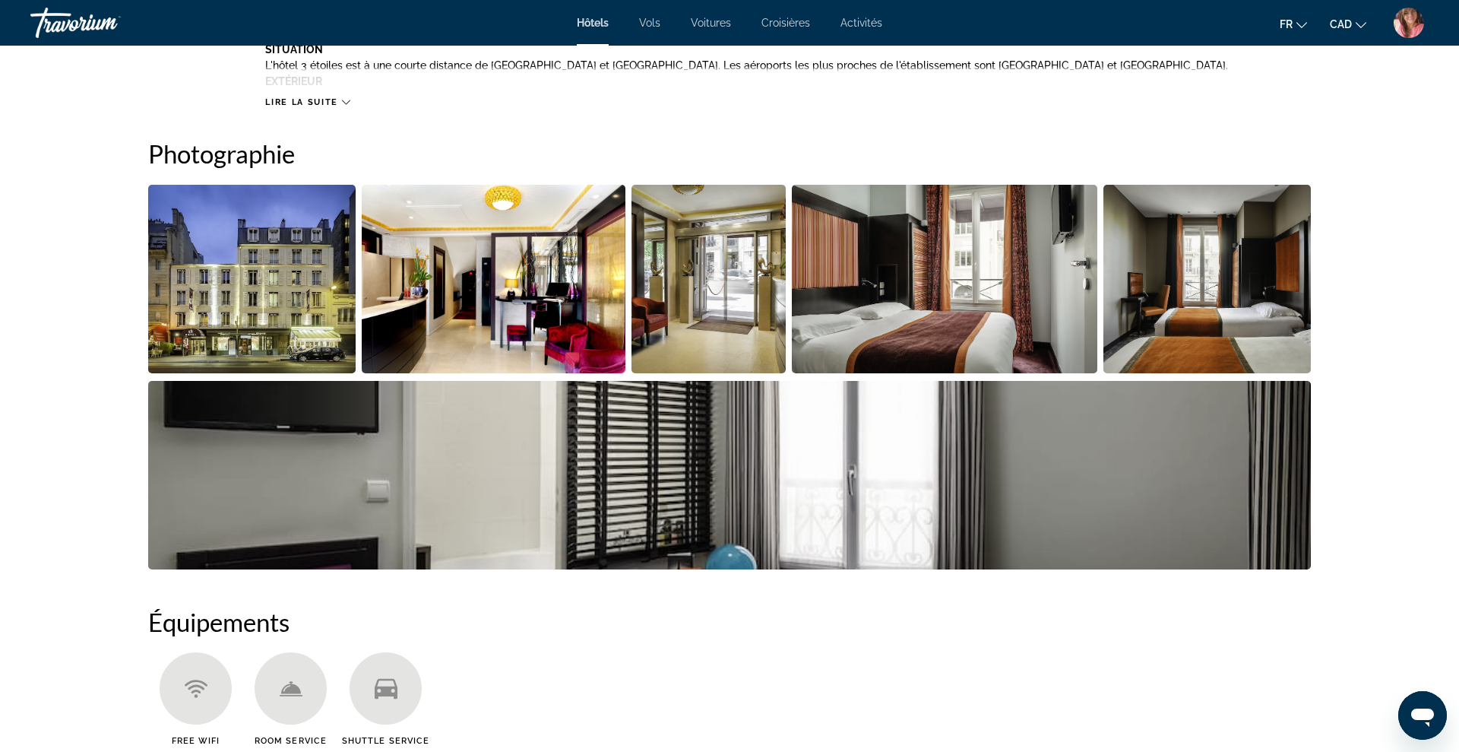
scroll to position [699, 0]
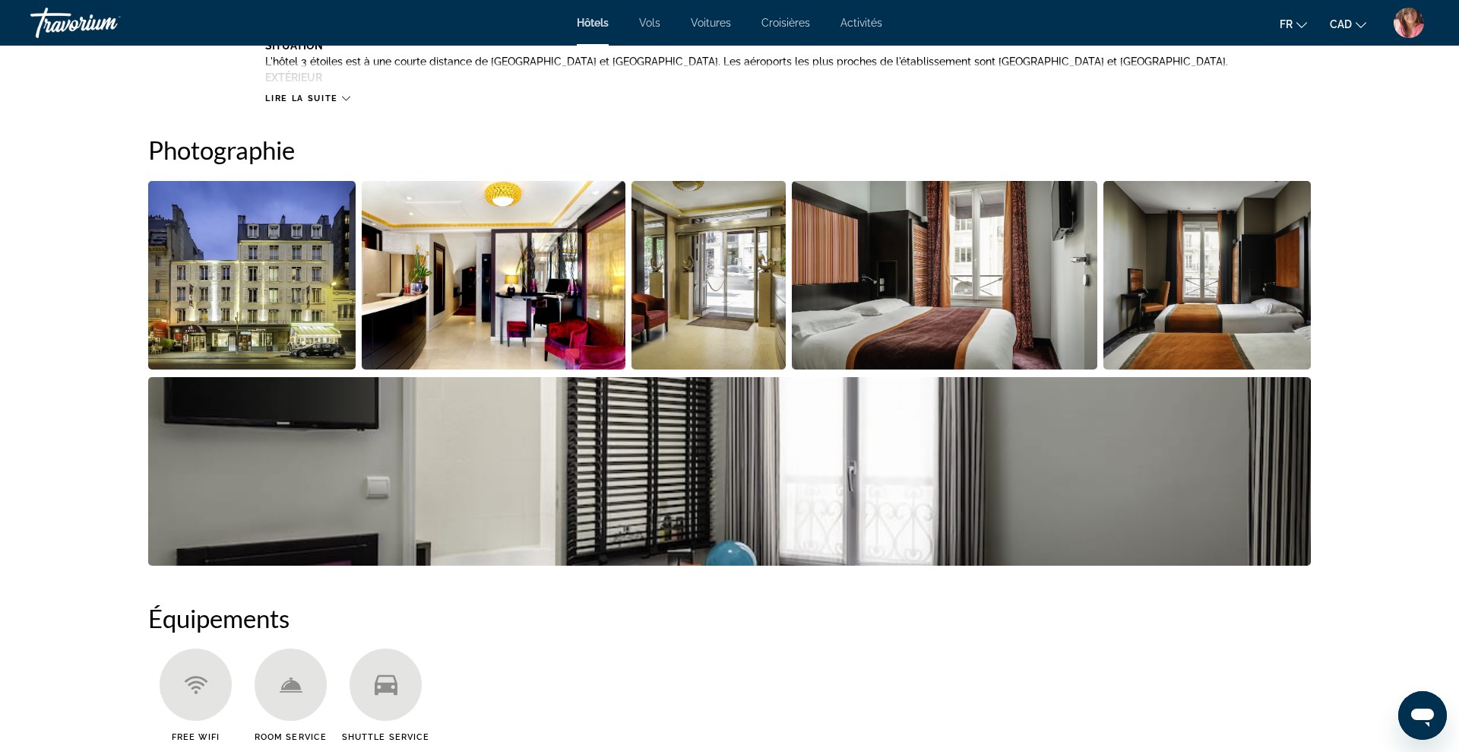
click at [870, 322] on img "Open full-screen image slider" at bounding box center [945, 275] width 306 height 189
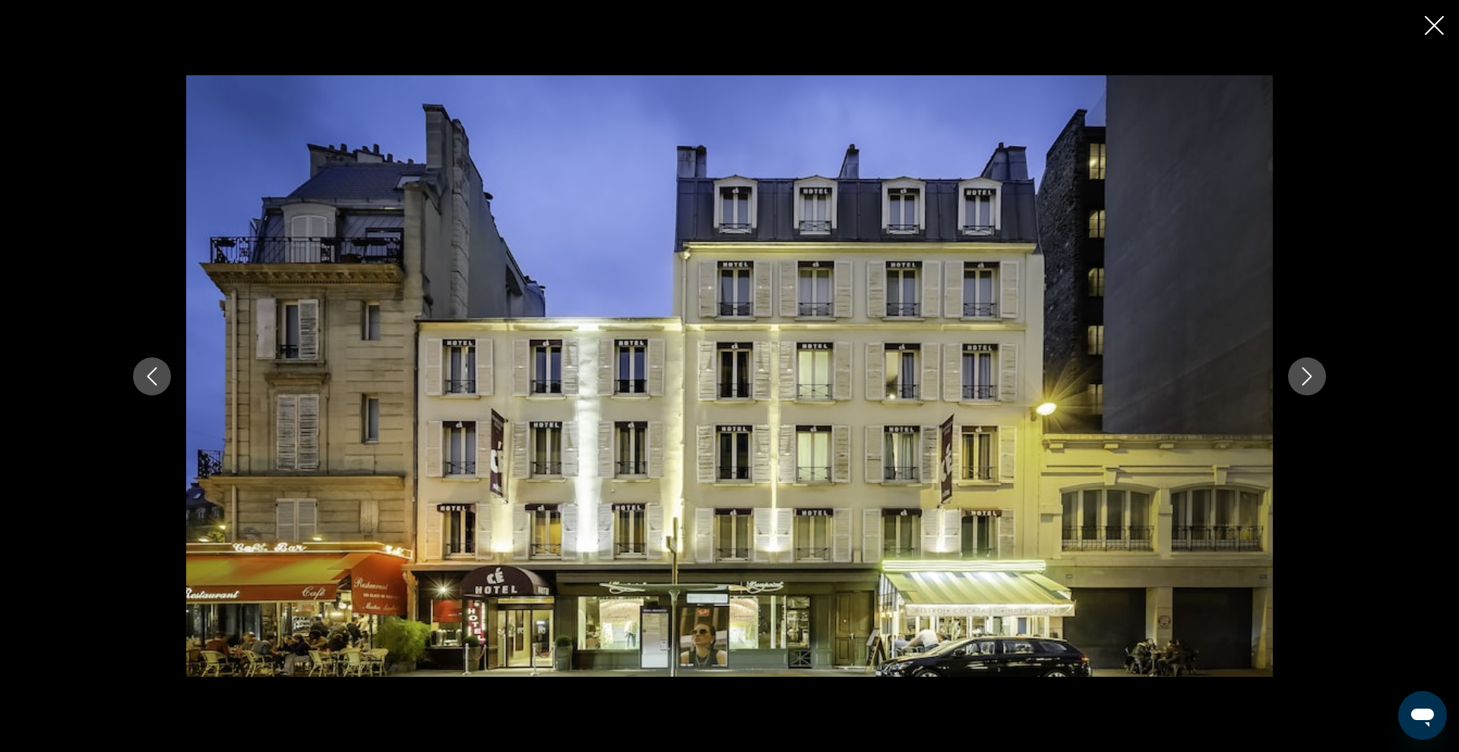
click at [1309, 373] on icon "Next image" at bounding box center [1308, 376] width 10 height 18
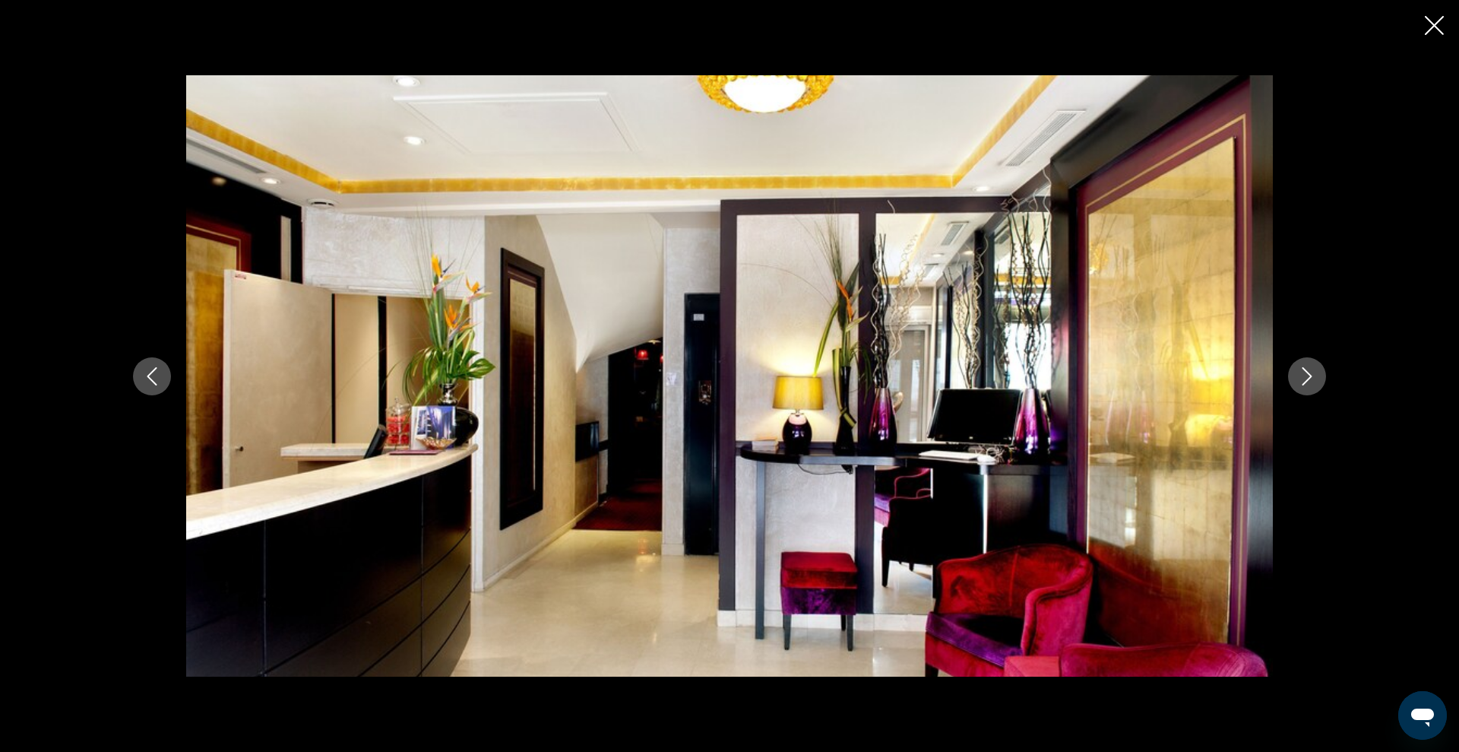
click at [1309, 373] on icon "Next image" at bounding box center [1308, 376] width 10 height 18
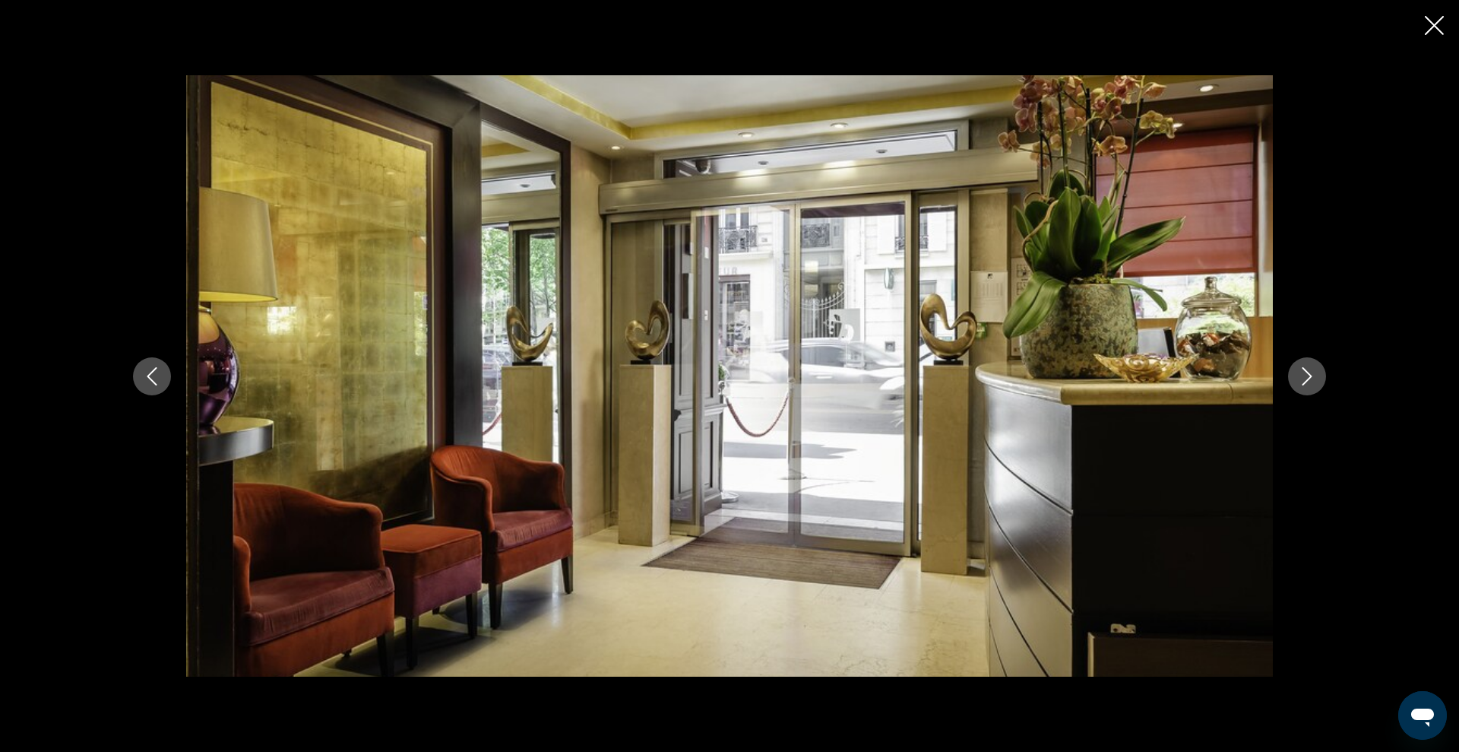
click at [1309, 373] on icon "Next image" at bounding box center [1308, 376] width 10 height 18
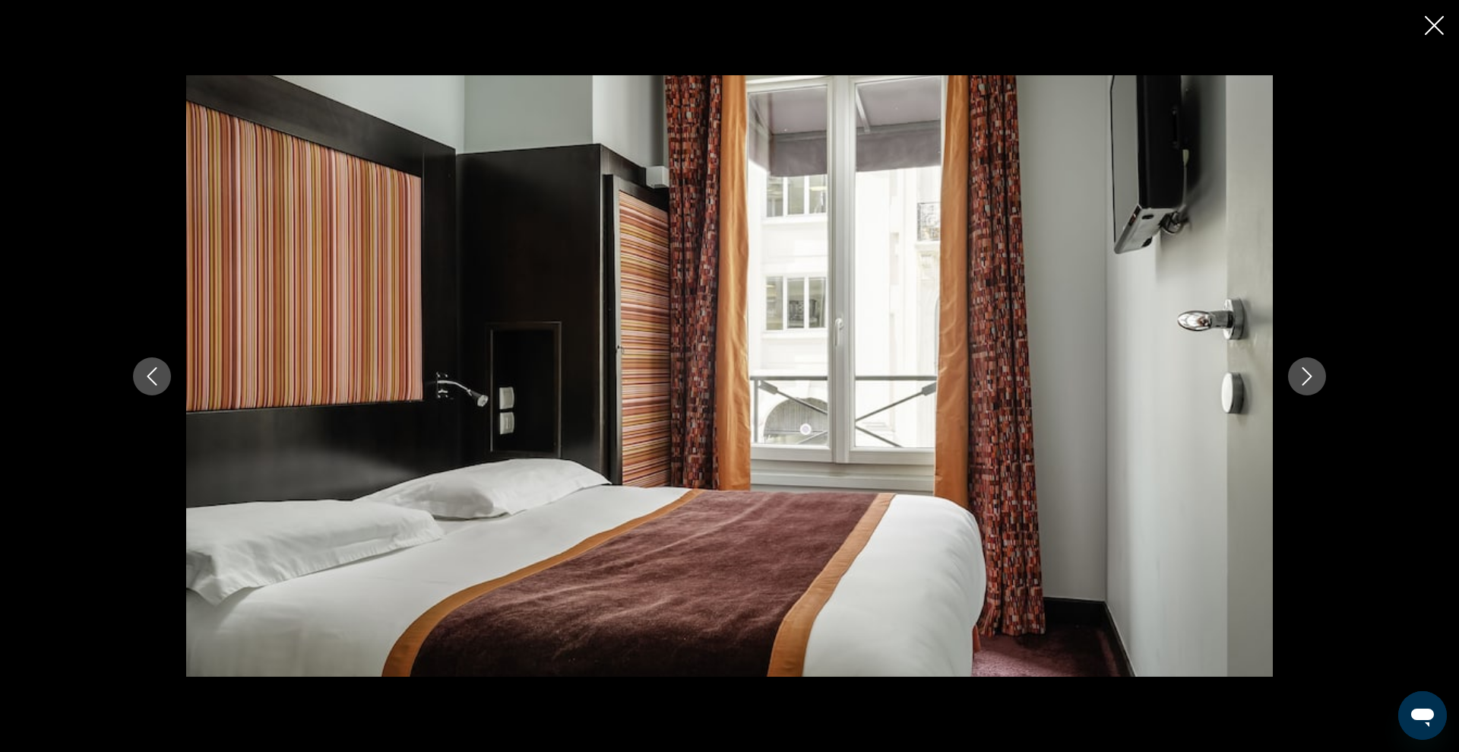
click at [1309, 373] on icon "Next image" at bounding box center [1308, 376] width 10 height 18
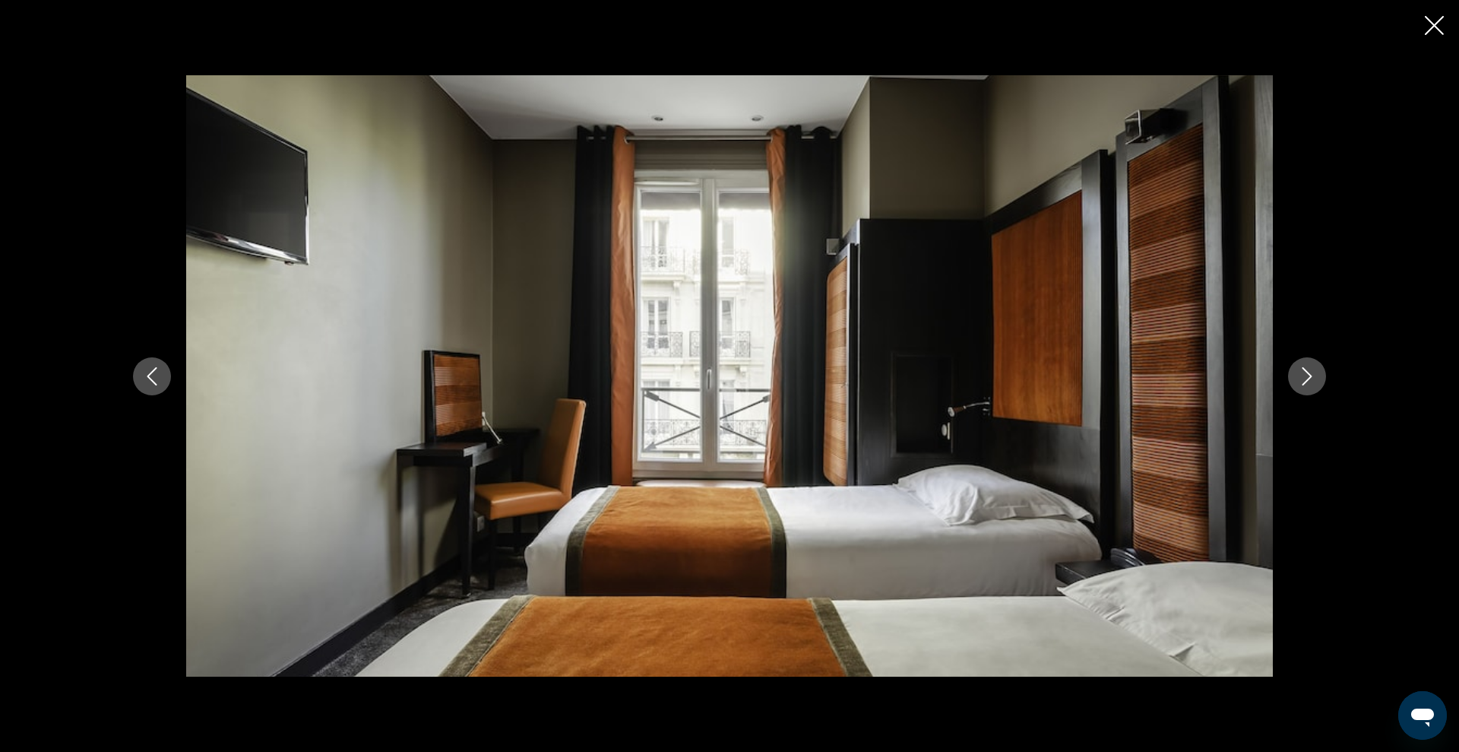
click at [1309, 373] on icon "Next image" at bounding box center [1308, 376] width 10 height 18
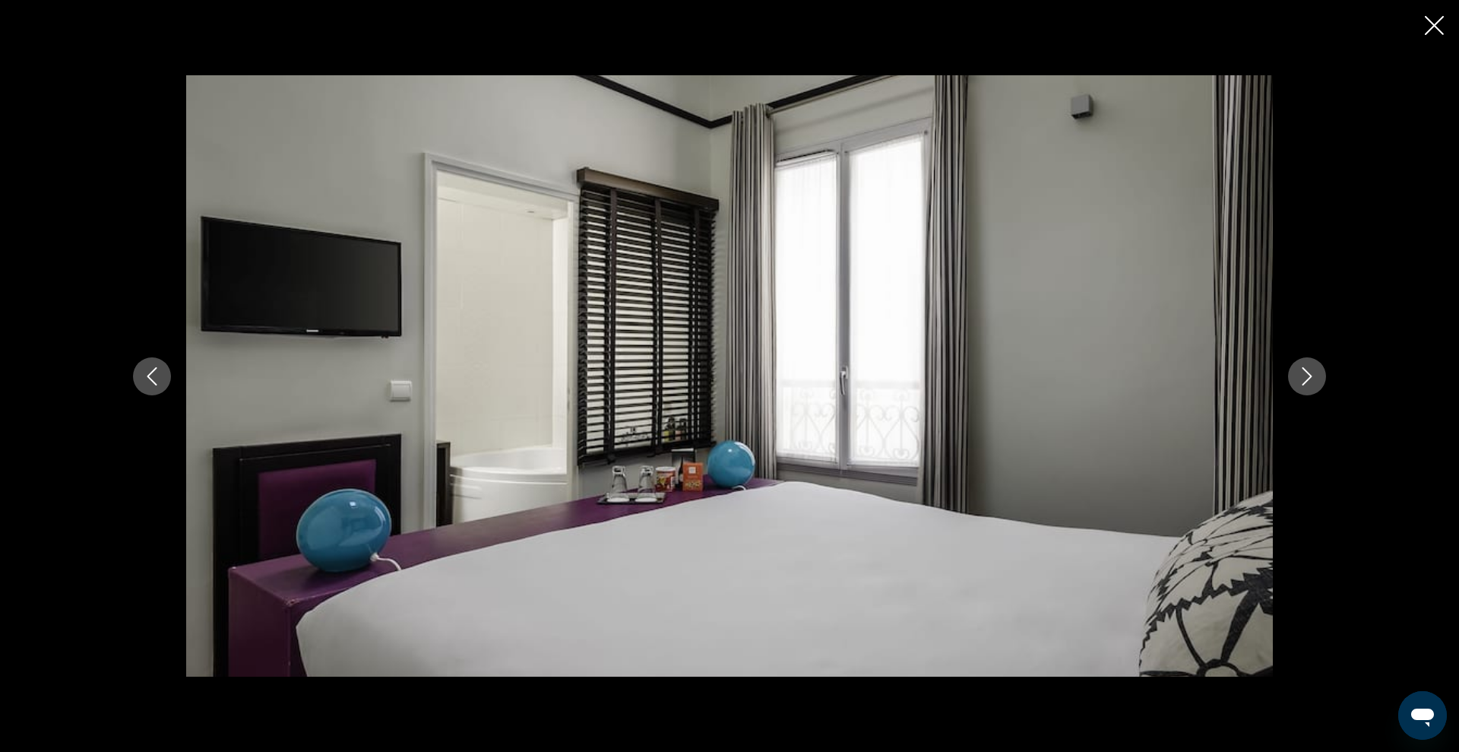
click at [1309, 373] on icon "Next image" at bounding box center [1308, 376] width 10 height 18
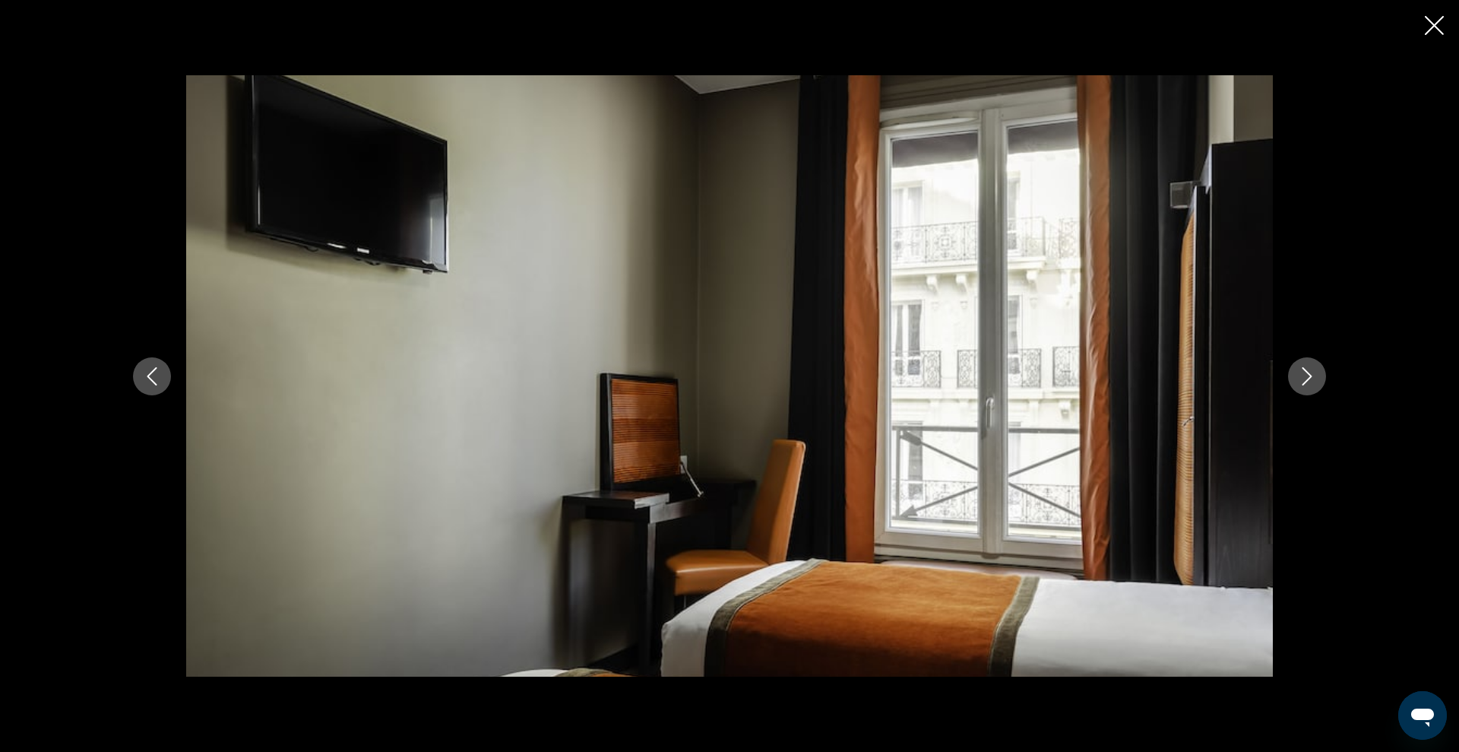
click at [1309, 373] on icon "Next image" at bounding box center [1308, 376] width 10 height 18
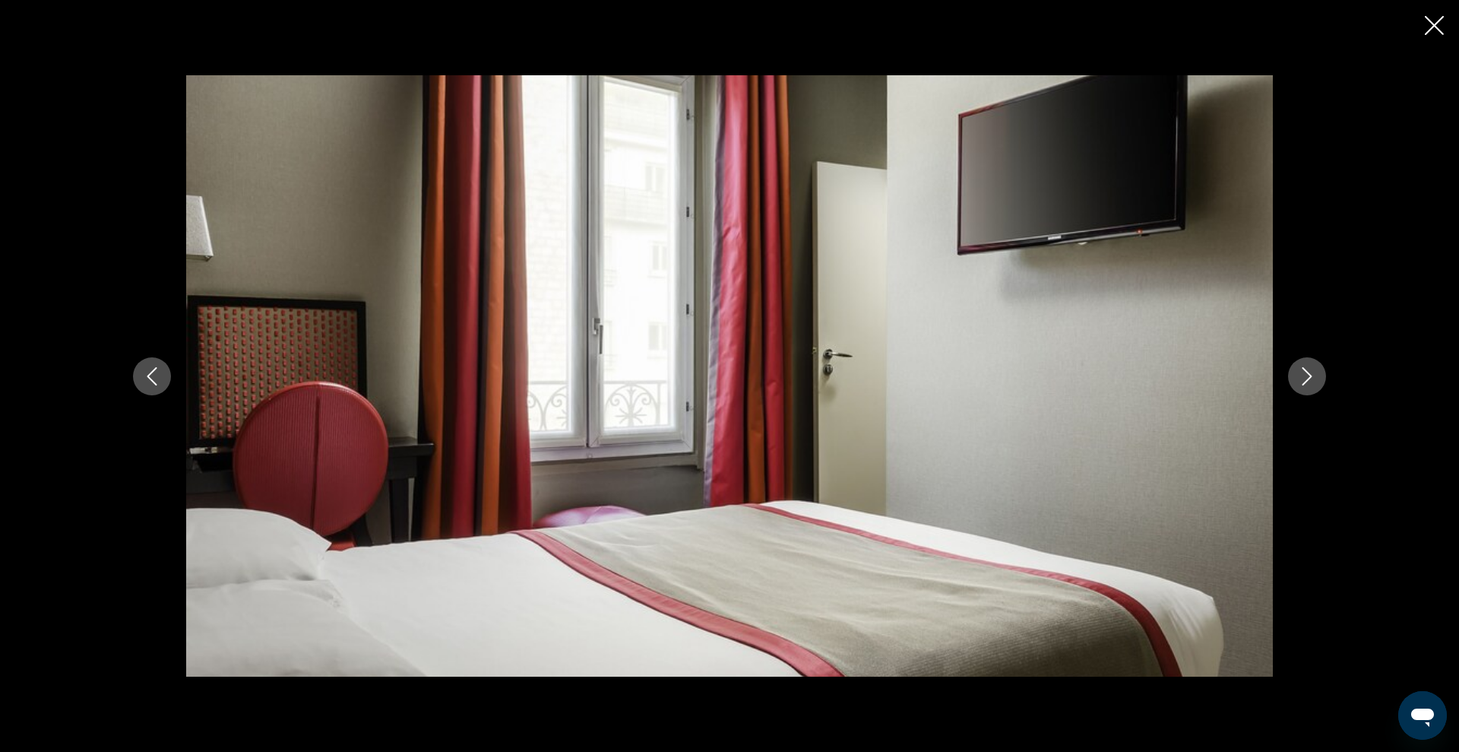
click at [1309, 373] on icon "Next image" at bounding box center [1308, 376] width 10 height 18
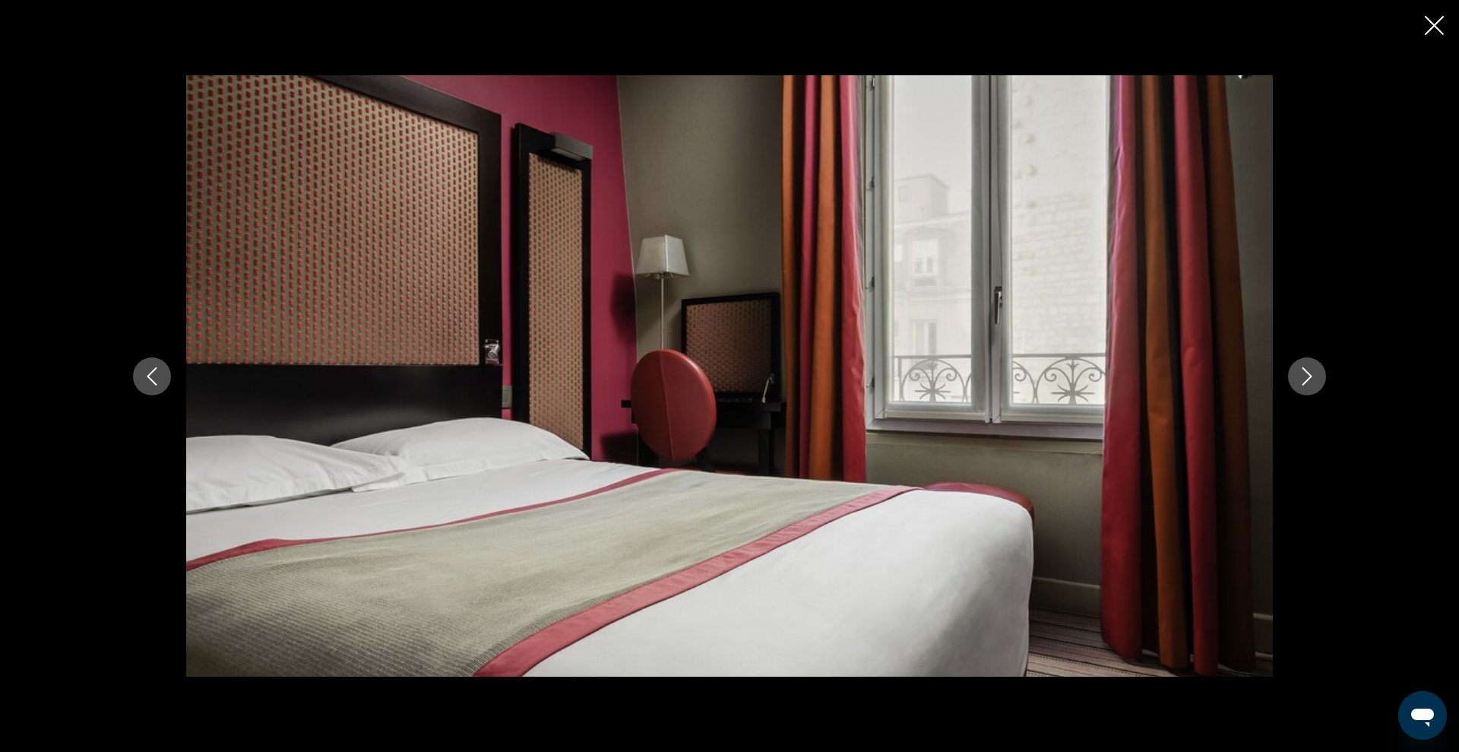
click at [1309, 373] on icon "Next image" at bounding box center [1308, 376] width 10 height 18
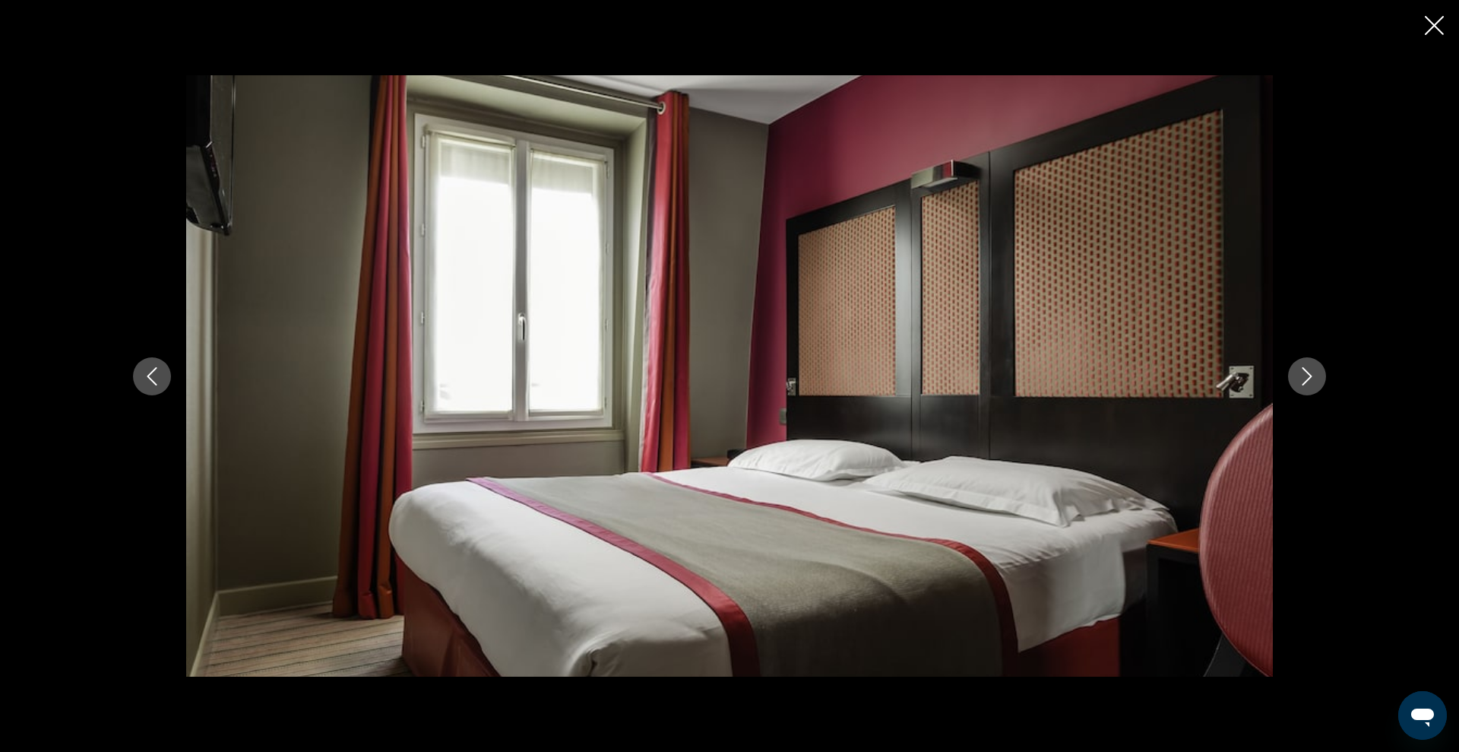
click at [1309, 373] on icon "Next image" at bounding box center [1308, 376] width 10 height 18
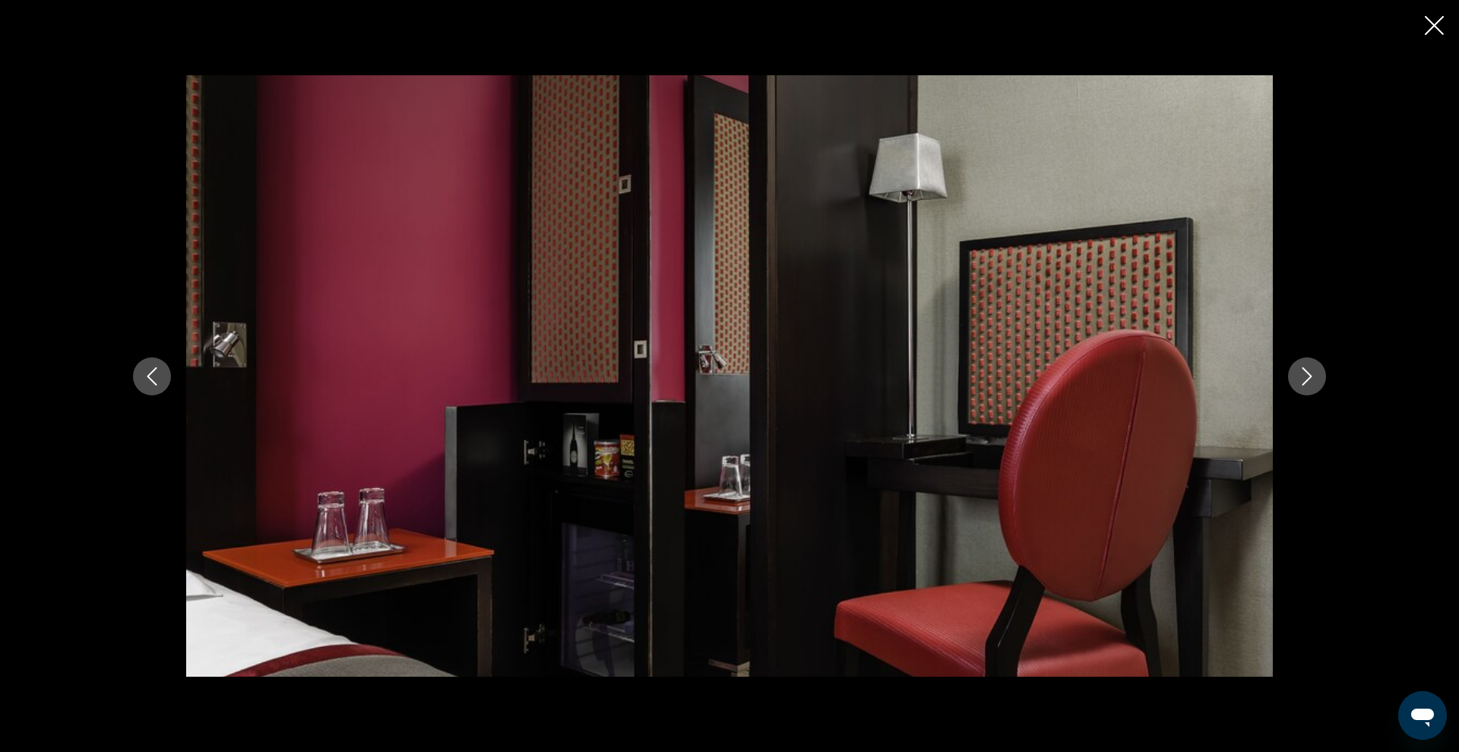
click at [1309, 373] on icon "Next image" at bounding box center [1308, 376] width 10 height 18
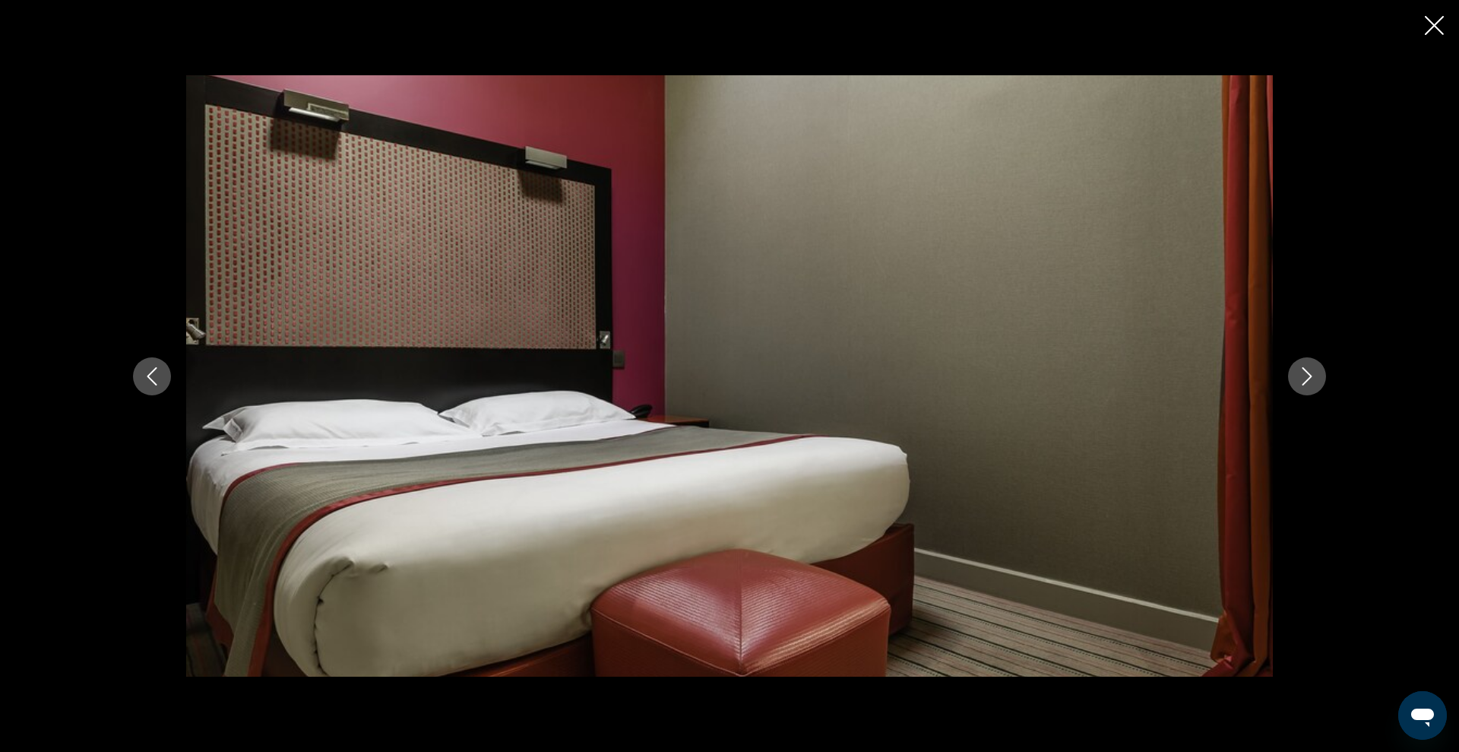
click at [1437, 20] on icon "Close slideshow" at bounding box center [1434, 25] width 19 height 19
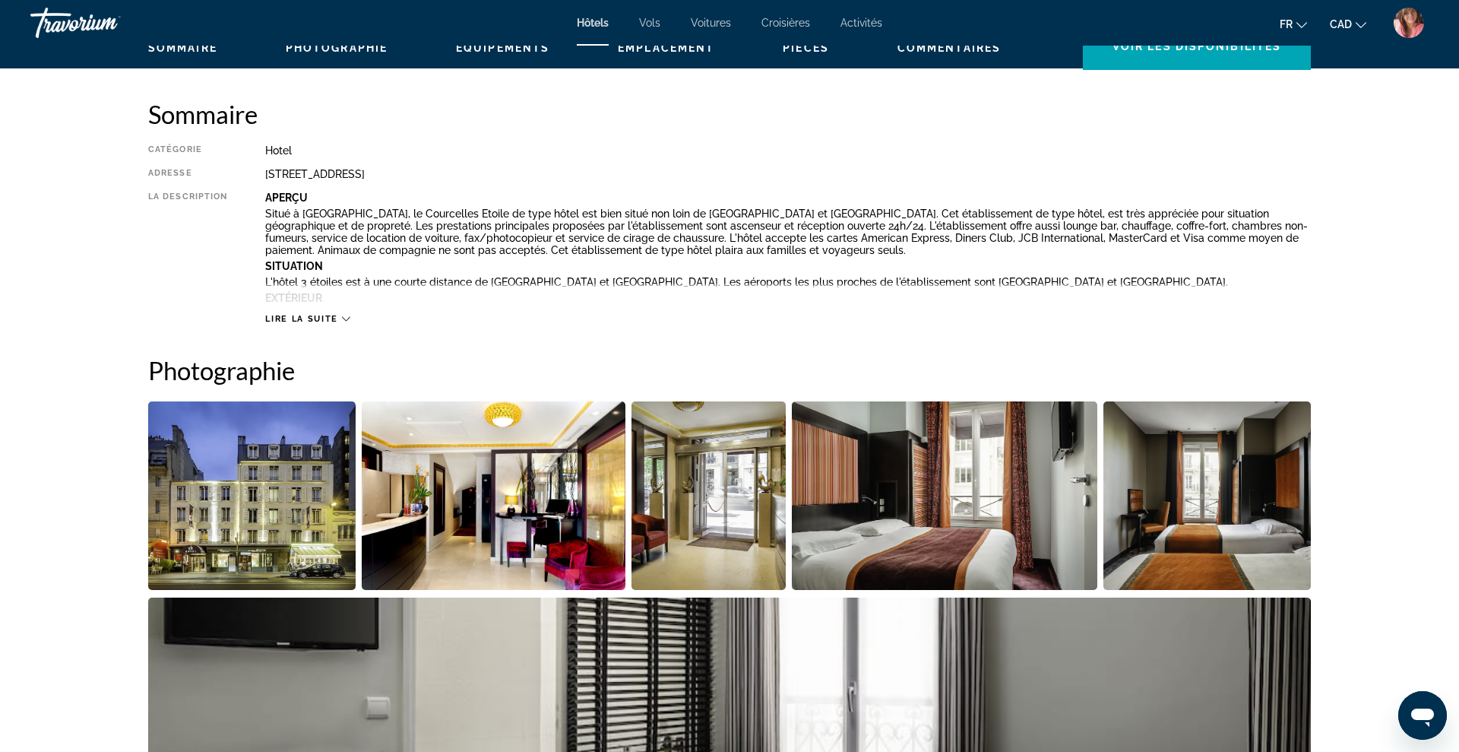
scroll to position [477, 0]
